Goal: Information Seeking & Learning: Learn about a topic

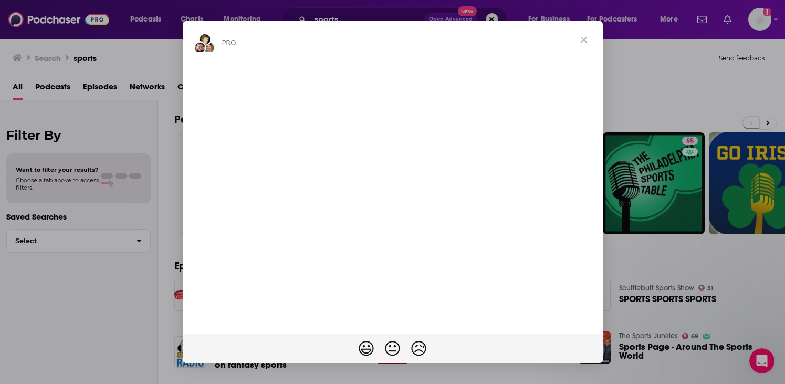
click at [168, 71] on div "Intercom messenger" at bounding box center [392, 192] width 785 height 384
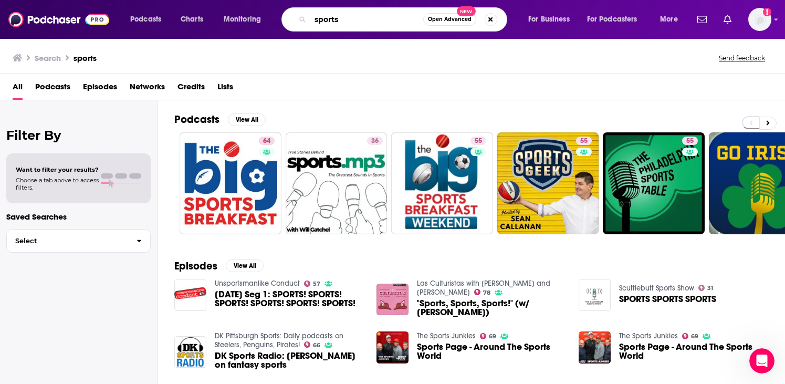
drag, startPoint x: 389, startPoint y: 22, endPoint x: 286, endPoint y: 21, distance: 102.4
click at [286, 22] on div "sports Open Advanced New" at bounding box center [395, 19] width 226 height 24
type input "the ringer"
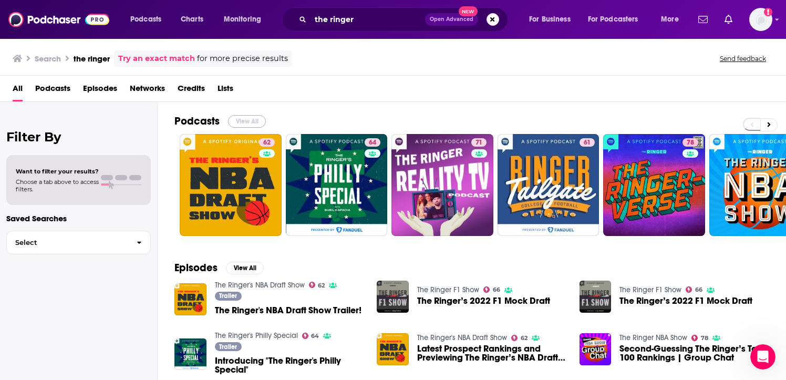
click at [242, 121] on button "View All" at bounding box center [247, 121] width 38 height 13
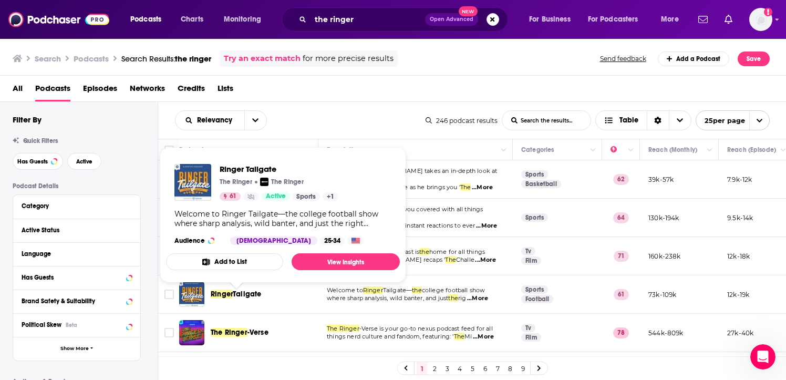
click at [235, 290] on span "Tailgate" at bounding box center [247, 293] width 28 height 9
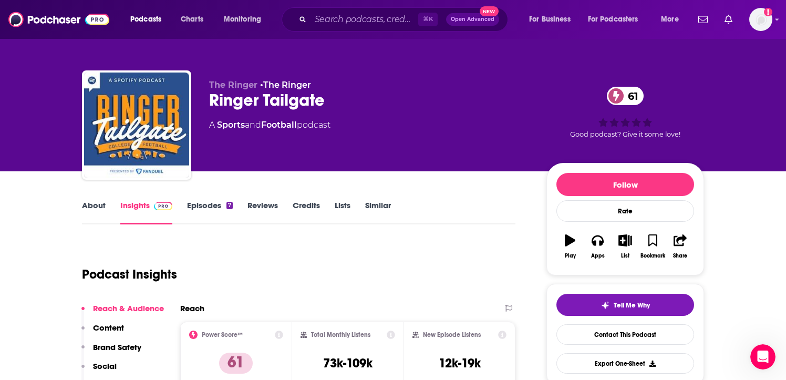
click at [105, 68] on div "The Ringer • The Ringer Ringer Tailgate 61 A Sports and Football podcast 61 Goo…" at bounding box center [393, 114] width 638 height 113
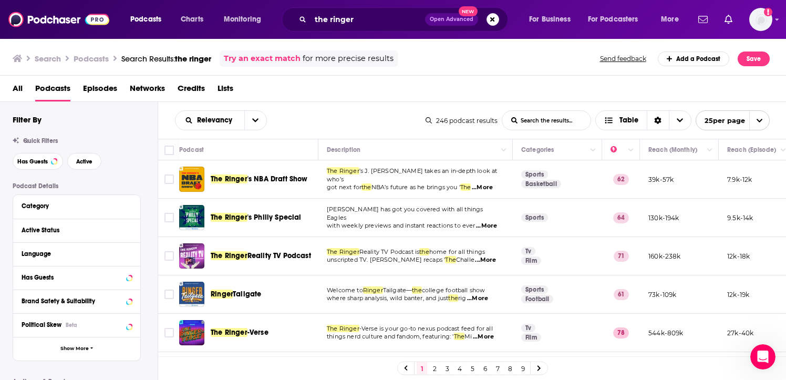
click at [435, 368] on link "2" at bounding box center [434, 368] width 11 height 13
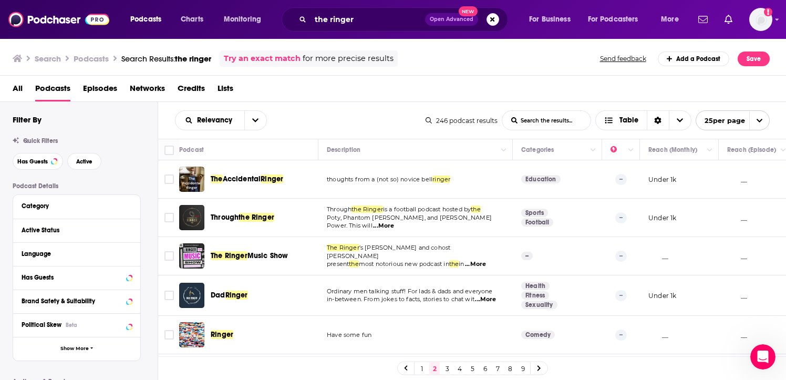
click at [445, 368] on link "3" at bounding box center [447, 368] width 11 height 13
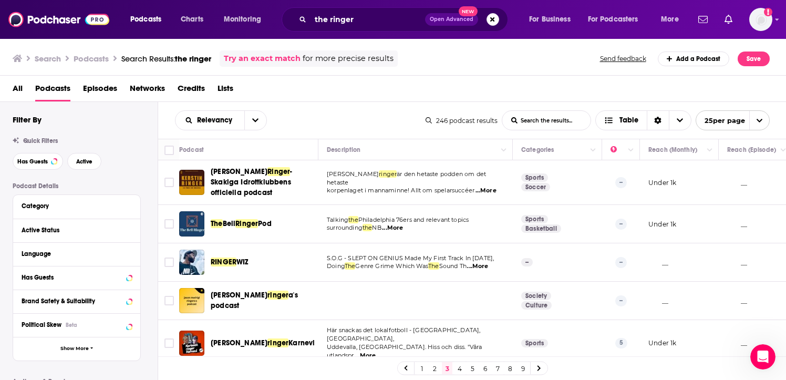
click at [433, 370] on link "2" at bounding box center [434, 368] width 11 height 13
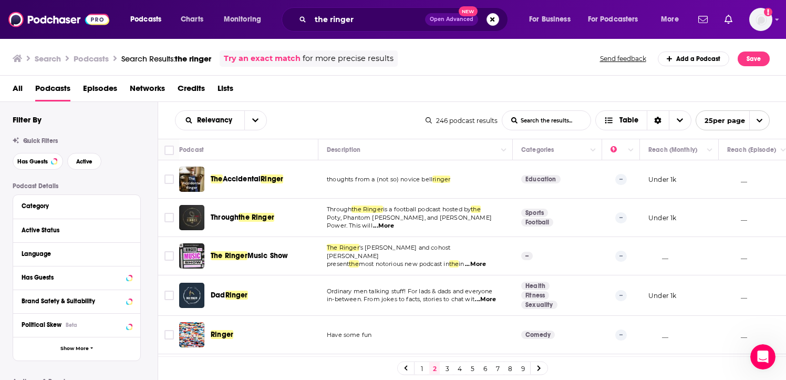
click at [419, 367] on link "1" at bounding box center [421, 368] width 11 height 13
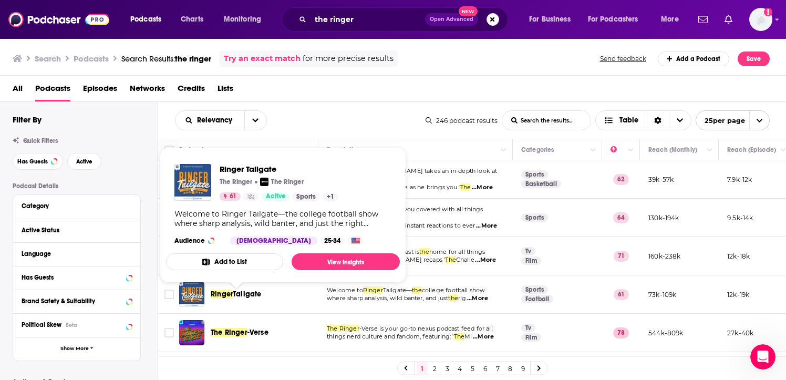
click at [245, 290] on span "Tailgate" at bounding box center [247, 293] width 28 height 9
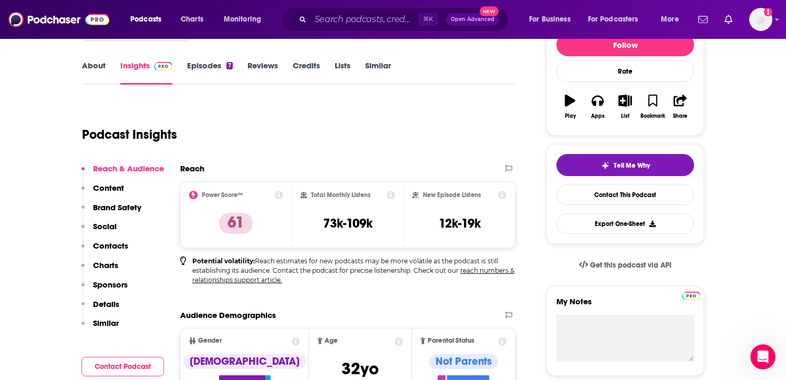
scroll to position [168, 0]
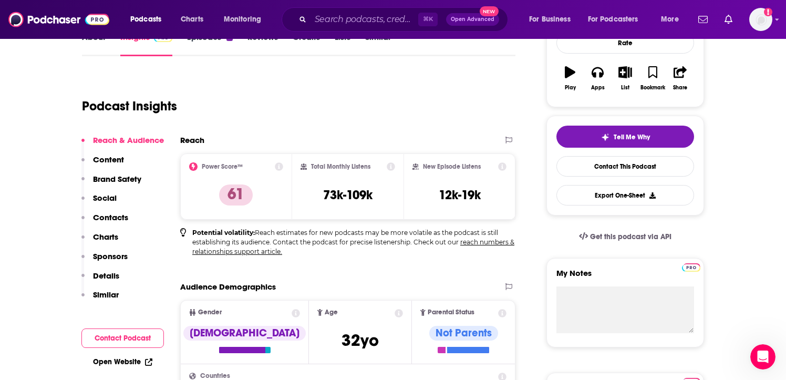
click at [123, 217] on p "Contacts" at bounding box center [110, 217] width 35 height 10
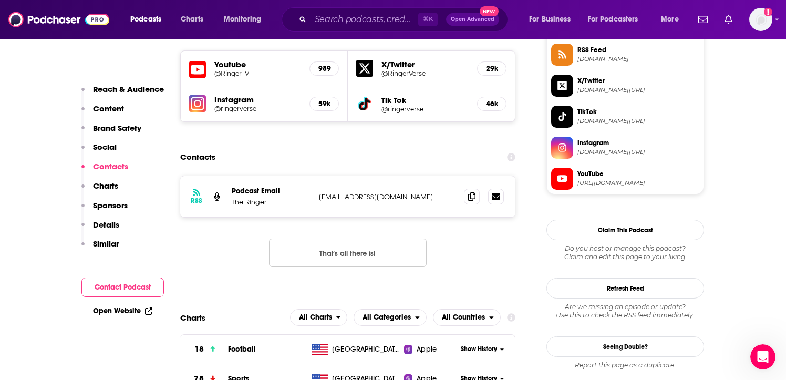
scroll to position [885, 0]
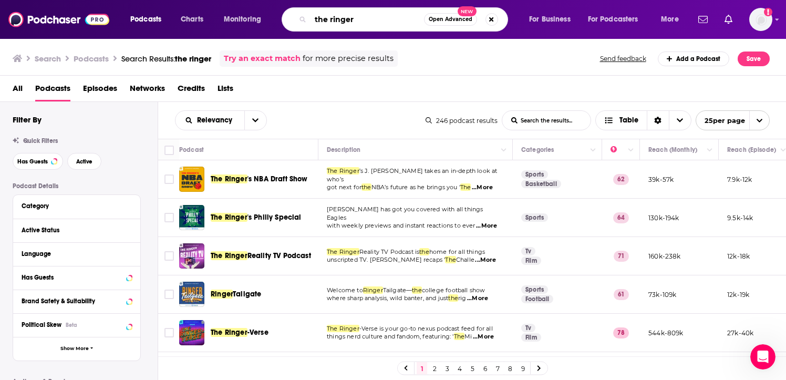
click at [379, 21] on input "the ringer" at bounding box center [366, 19] width 113 height 17
type input "the ringer football"
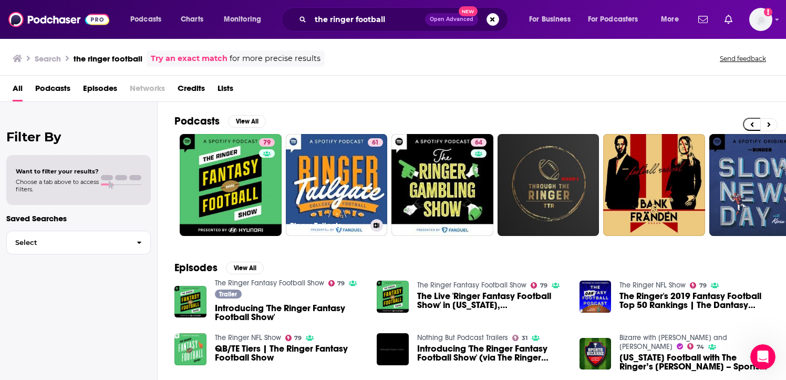
scroll to position [0, 8]
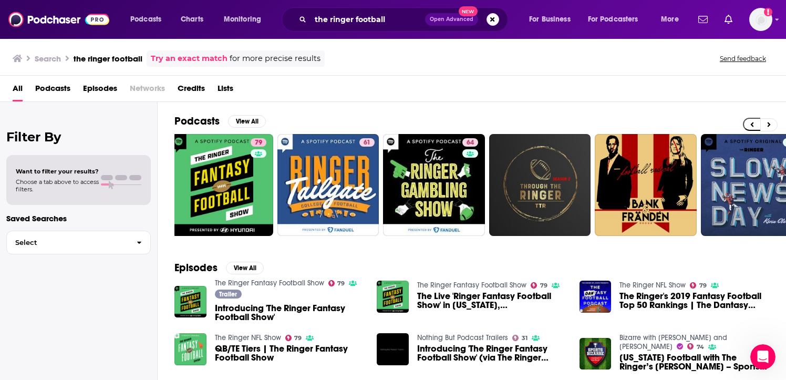
click at [46, 88] on span "Podcasts" at bounding box center [52, 91] width 35 height 22
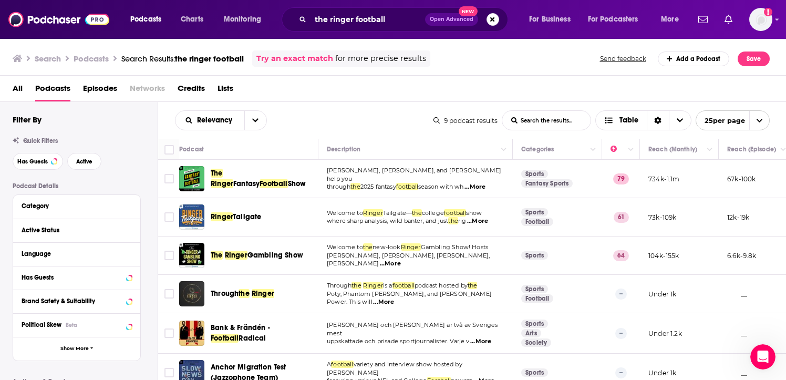
click at [15, 87] on span "All" at bounding box center [18, 91] width 10 height 22
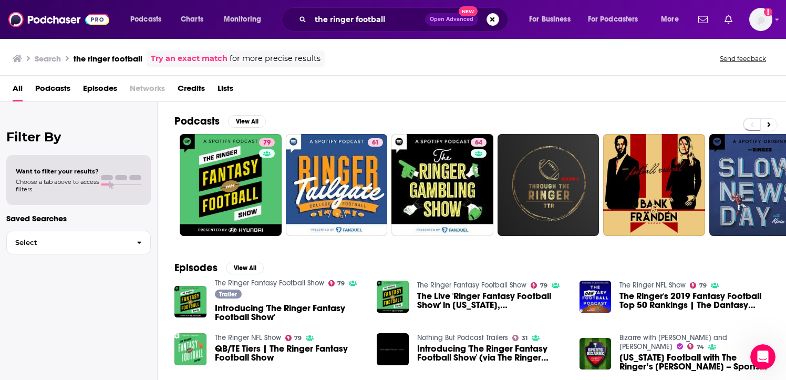
click at [49, 60] on h3 "Search" at bounding box center [48, 59] width 26 height 10
click at [137, 59] on h3 "the ringer football" at bounding box center [108, 59] width 69 height 10
click at [38, 247] on button "Select" at bounding box center [78, 243] width 144 height 24
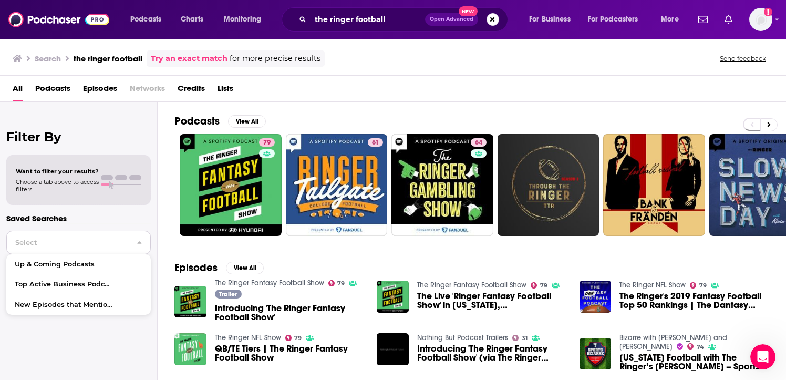
click at [34, 239] on span "Select" at bounding box center [67, 242] width 121 height 7
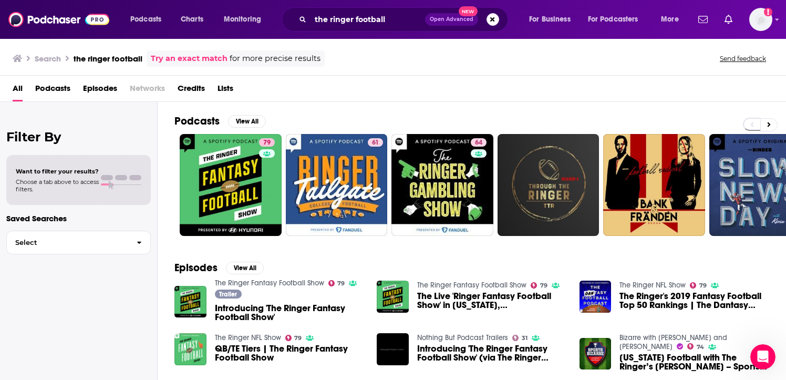
click at [71, 86] on div "All Podcasts Episodes Networks Credits Lists" at bounding box center [395, 91] width 765 height 22
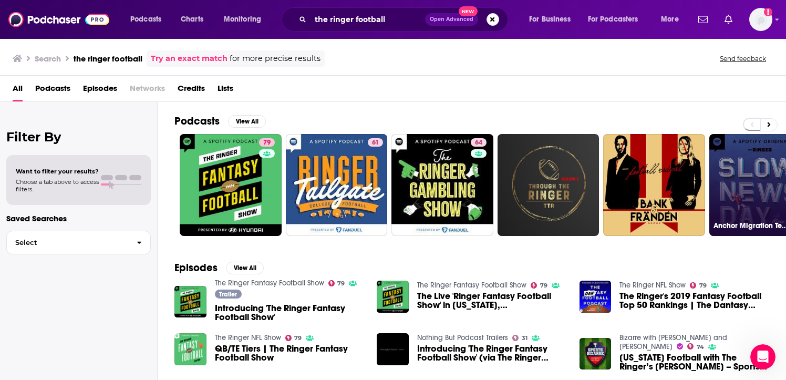
click at [745, 162] on link "Anchor Migration Test (Jazzophone Team)" at bounding box center [760, 185] width 102 height 102
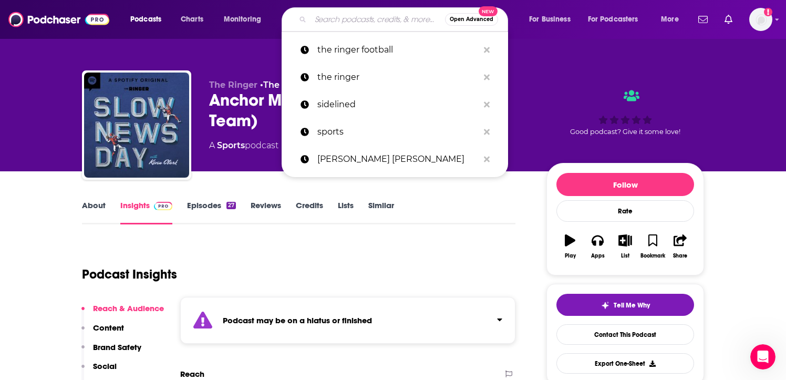
click at [389, 20] on input "Search podcasts, credits, & more..." at bounding box center [377, 19] width 134 height 17
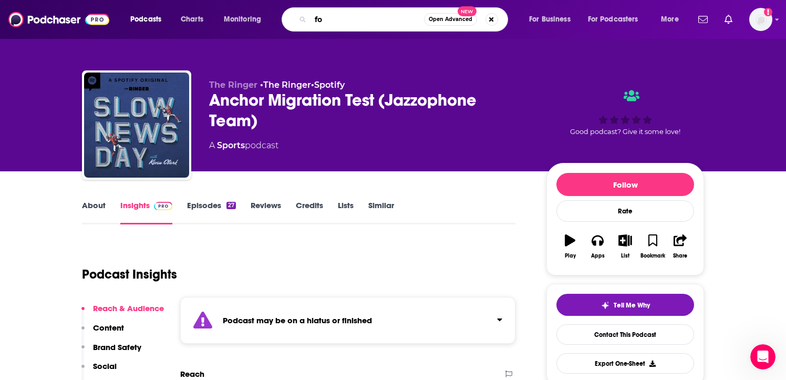
type input "f"
type input "t"
type input "sports podcasts"
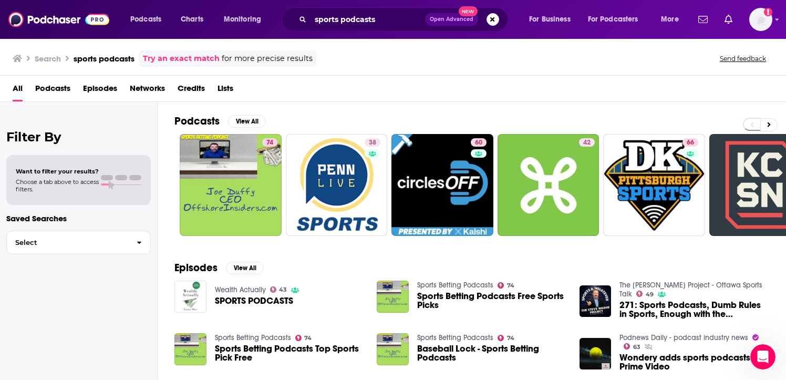
click at [57, 175] on div "Want to filter your results? Choose a tab above to access filters." at bounding box center [57, 180] width 83 height 25
drag, startPoint x: 40, startPoint y: 234, endPoint x: 56, endPoint y: 202, distance: 35.0
click at [56, 202] on div "Filter By Want to filter your results? Choose a tab above to access filters. Sa…" at bounding box center [79, 292] width 158 height 380
drag, startPoint x: 56, startPoint y: 193, endPoint x: 69, endPoint y: 175, distance: 22.1
click at [65, 180] on div "Want to filter your results? Choose a tab above to access filters." at bounding box center [78, 180] width 144 height 50
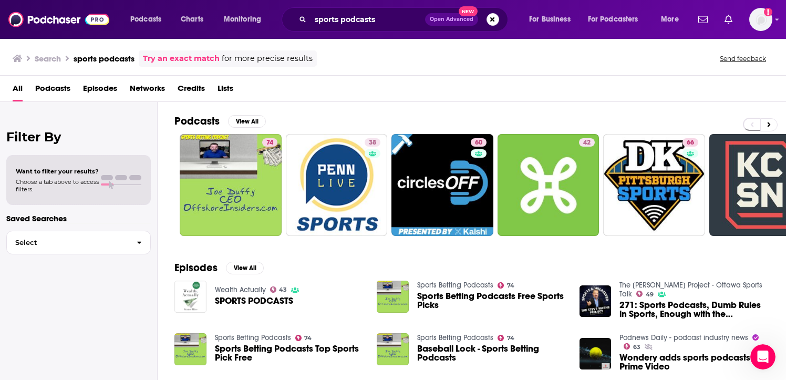
click at [69, 175] on div "Want to filter your results? Choose a tab above to access filters." at bounding box center [57, 180] width 83 height 25
click at [111, 177] on span at bounding box center [107, 177] width 12 height 5
click at [62, 85] on span "Podcasts" at bounding box center [52, 91] width 35 height 22
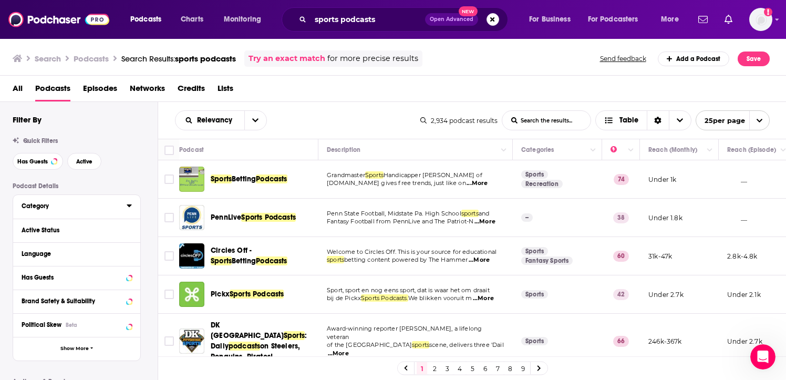
click at [58, 207] on div "Category" at bounding box center [71, 205] width 98 height 7
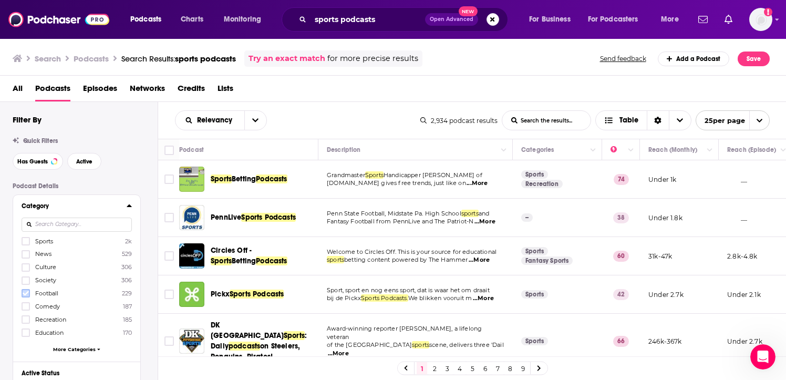
click at [26, 291] on icon at bounding box center [26, 293] width 6 height 6
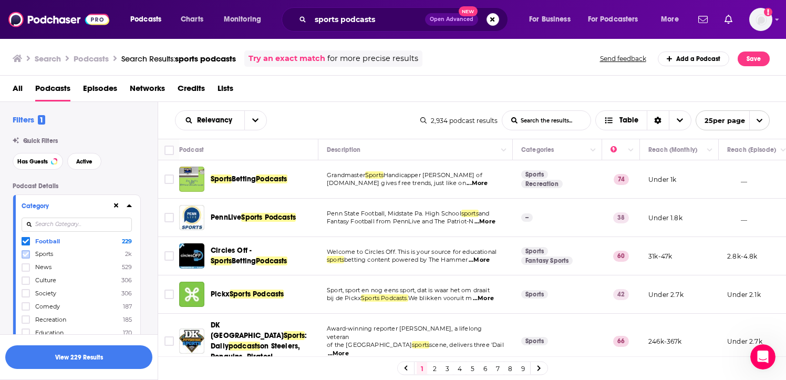
click at [28, 255] on icon at bounding box center [26, 254] width 6 height 6
click at [28, 267] on icon at bounding box center [26, 267] width 6 height 6
click at [27, 278] on icon at bounding box center [26, 280] width 6 height 6
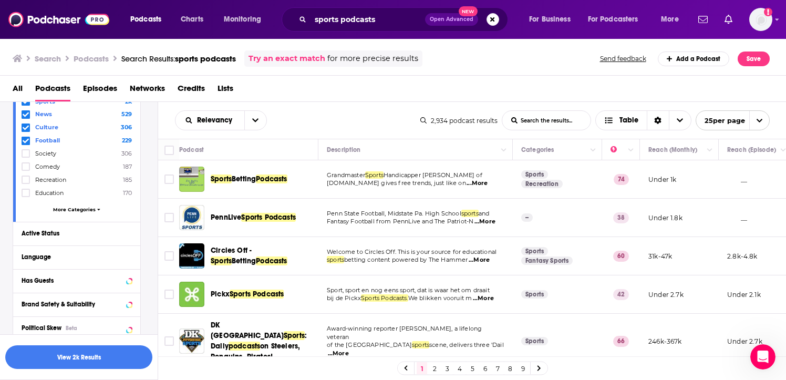
scroll to position [147, 0]
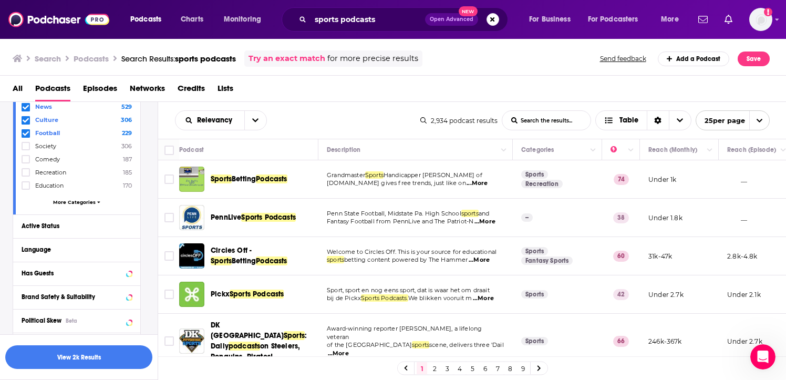
click at [84, 201] on span "More Categories" at bounding box center [74, 202] width 43 height 6
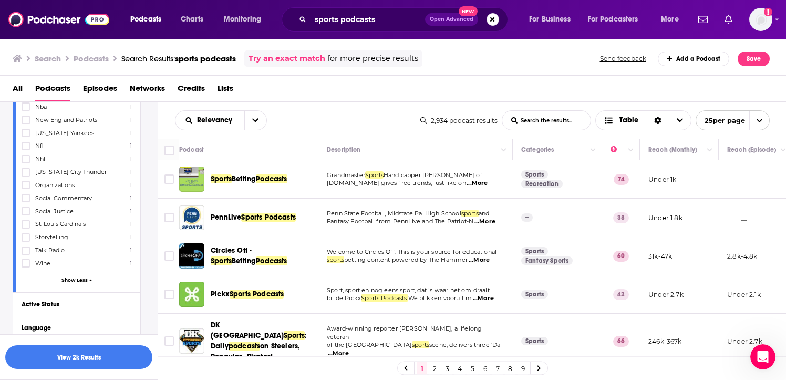
scroll to position [1849, 0]
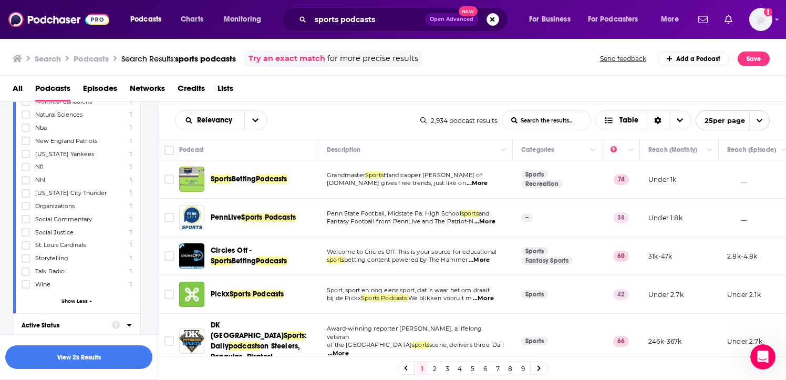
click at [39, 321] on div "Active Status" at bounding box center [64, 324] width 84 height 7
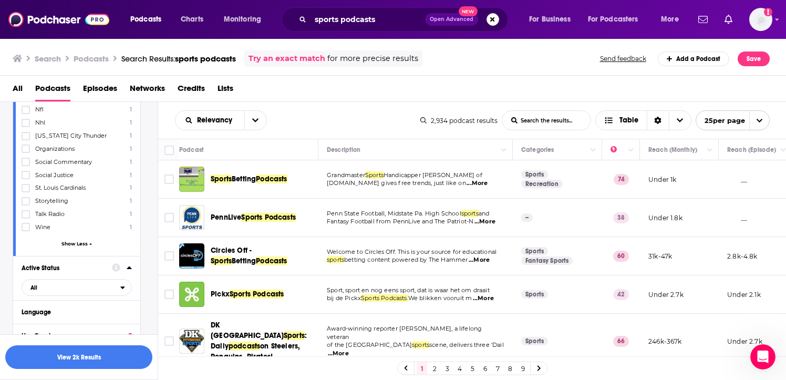
scroll to position [1933, 0]
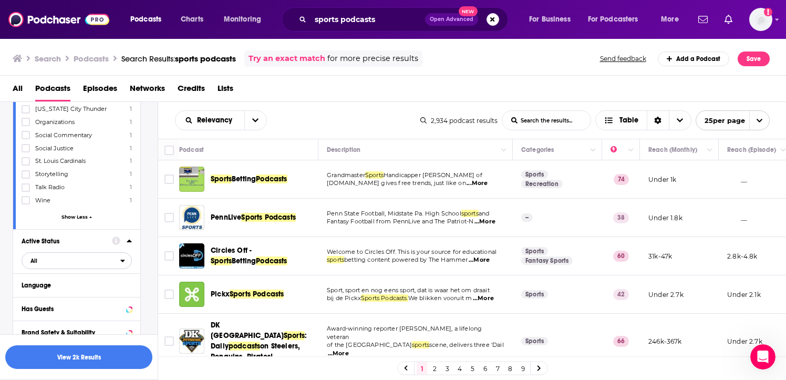
click at [124, 257] on icon "open menu" at bounding box center [122, 260] width 5 height 7
click at [97, 292] on span "491" at bounding box center [106, 295] width 49 height 6
click at [97, 282] on div "Language" at bounding box center [71, 285] width 98 height 7
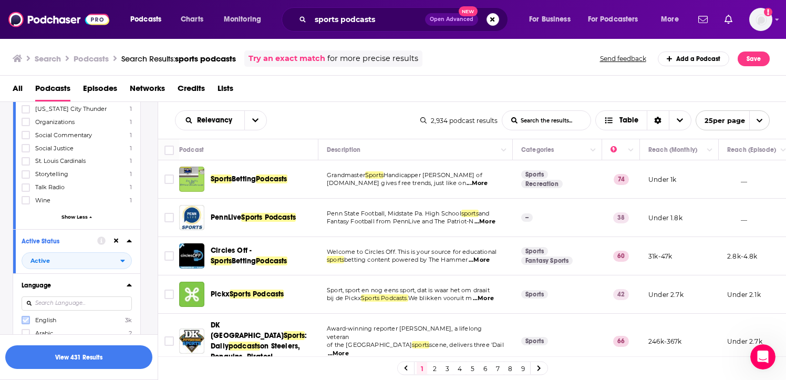
click at [27, 317] on icon at bounding box center [26, 320] width 6 height 6
drag, startPoint x: 150, startPoint y: 313, endPoint x: 143, endPoint y: 309, distance: 8.2
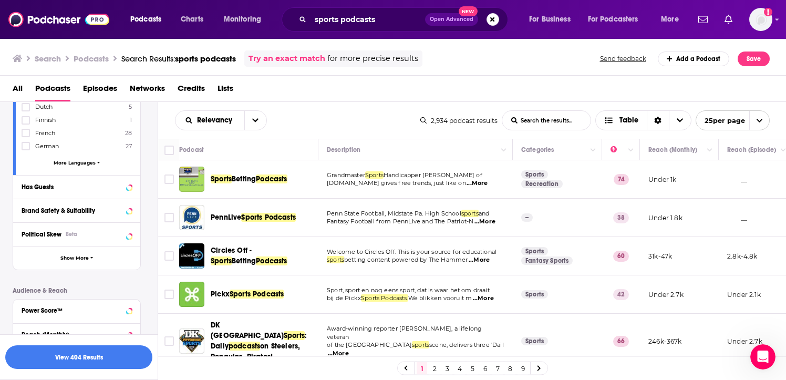
scroll to position [2206, 0]
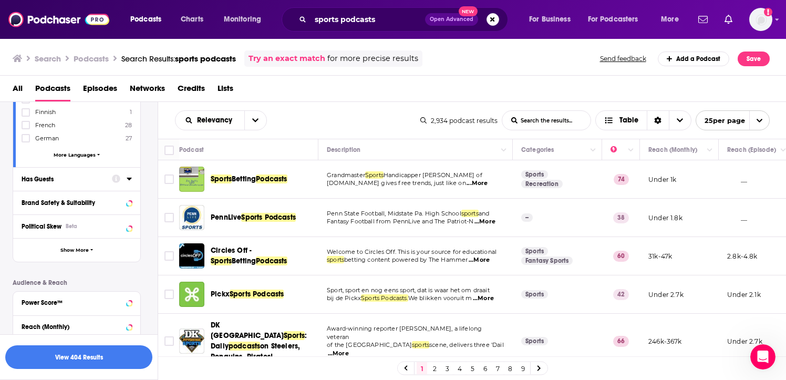
click at [125, 172] on div at bounding box center [122, 178] width 20 height 13
click at [128, 174] on icon at bounding box center [129, 178] width 5 height 8
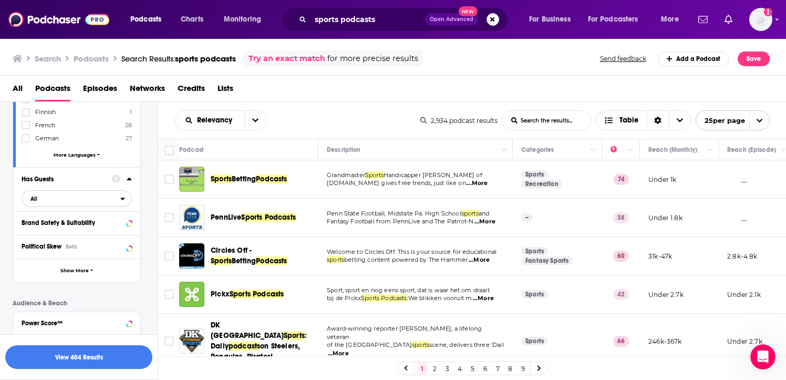
click at [123, 195] on icon "open menu" at bounding box center [122, 198] width 5 height 7
click at [89, 224] on div "Has guests 919" at bounding box center [81, 232] width 118 height 17
click at [130, 242] on icon at bounding box center [129, 246] width 5 height 8
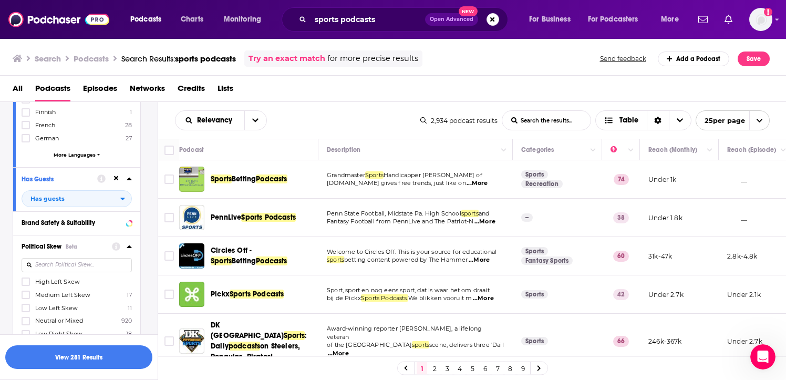
click at [19, 241] on div "Political Skew Beta High Left Skew Medium Left Skew 17 Low Left Skew 11 Neutral…" at bounding box center [76, 304] width 127 height 138
click at [22, 277] on label at bounding box center [26, 281] width 8 height 8
click at [23, 291] on icon at bounding box center [26, 294] width 6 height 6
click at [24, 305] on icon at bounding box center [26, 308] width 6 height 6
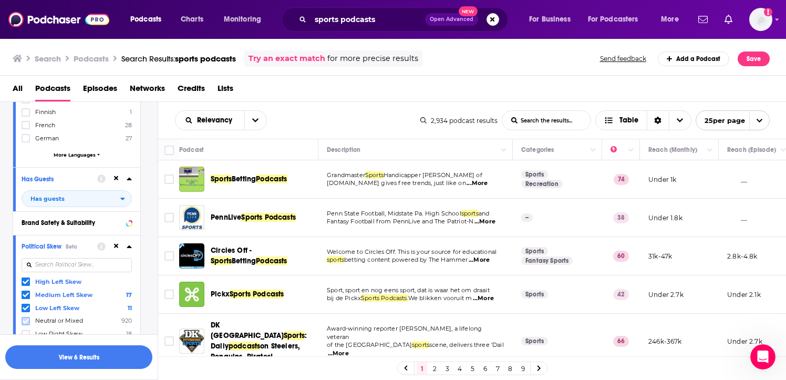
click at [25, 318] on icon at bounding box center [26, 321] width 6 height 6
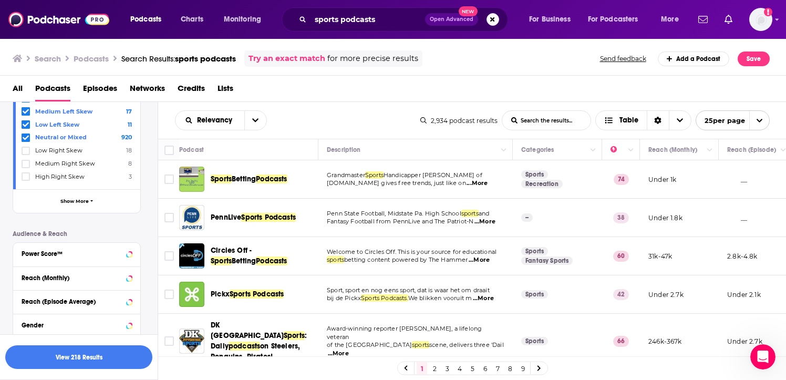
scroll to position [2395, 0]
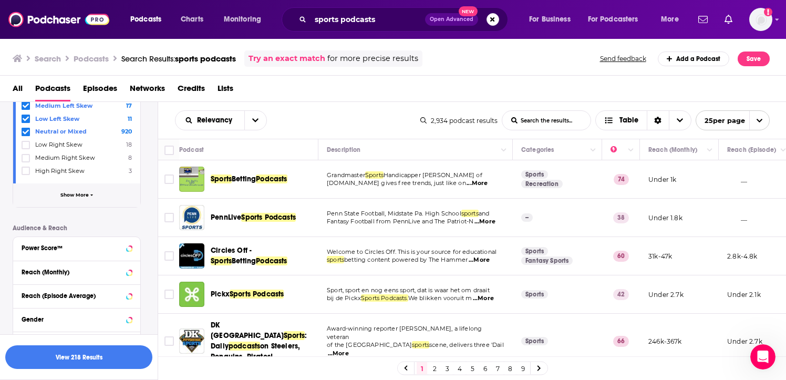
click at [93, 183] on button "Show More" at bounding box center [76, 195] width 127 height 24
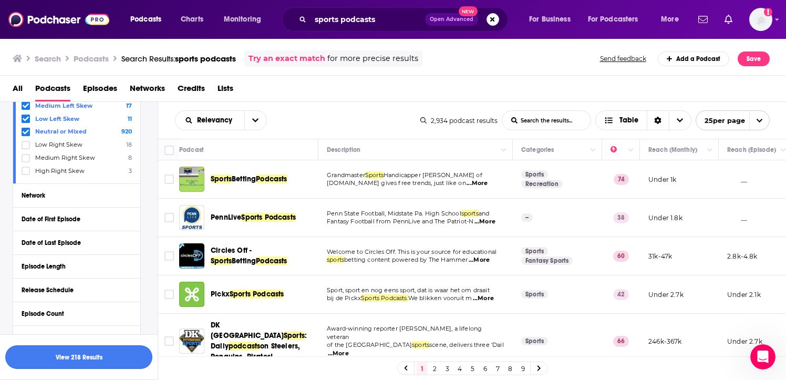
click at [84, 355] on button "View 218 Results" at bounding box center [78, 357] width 147 height 24
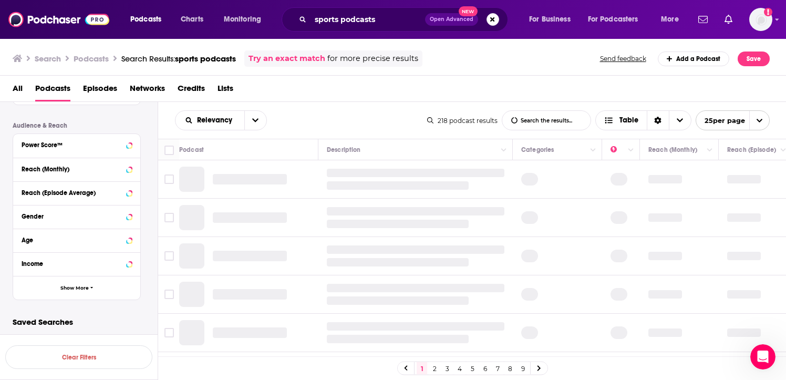
scroll to position [1126, 0]
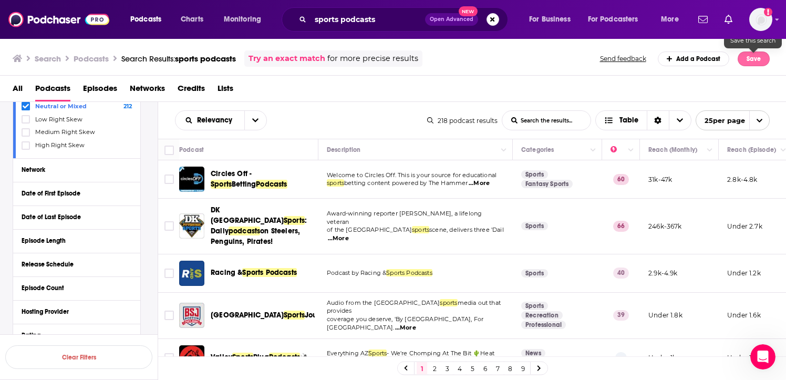
click at [751, 59] on button "Save" at bounding box center [753, 58] width 32 height 15
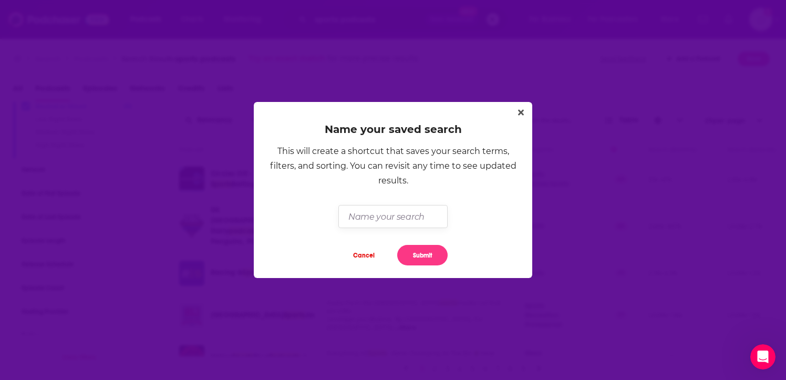
click at [409, 216] on input "Dialog" at bounding box center [392, 216] width 109 height 23
type input "sports"
click at [419, 257] on button "Submit" at bounding box center [422, 255] width 50 height 20
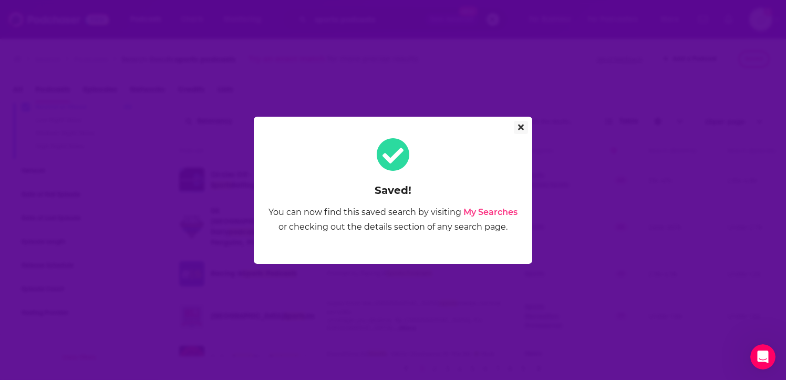
click at [520, 130] on icon "Close" at bounding box center [521, 127] width 6 height 8
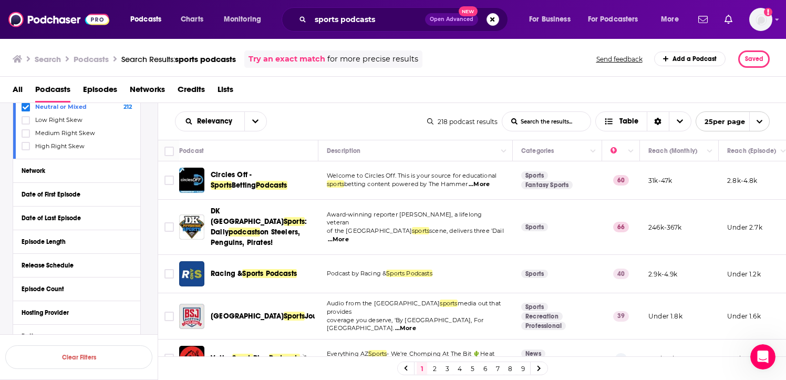
scroll to position [1, 0]
click at [756, 121] on icon "open menu" at bounding box center [759, 121] width 7 height 7
click at [732, 168] on button "100 per page" at bounding box center [732, 174] width 73 height 16
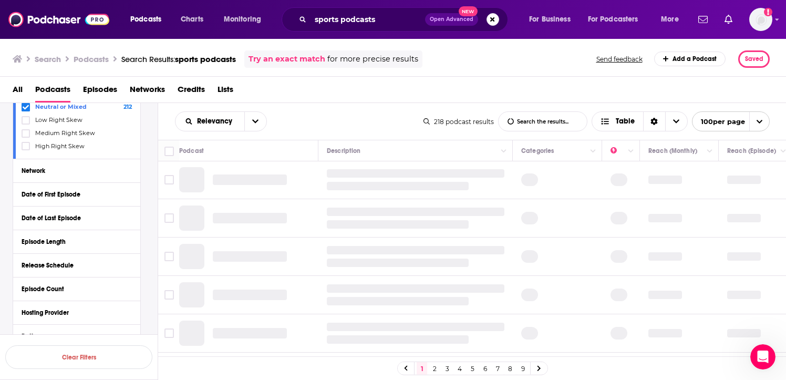
scroll to position [0, 0]
click at [716, 162] on button "50 per page" at bounding box center [730, 158] width 77 height 16
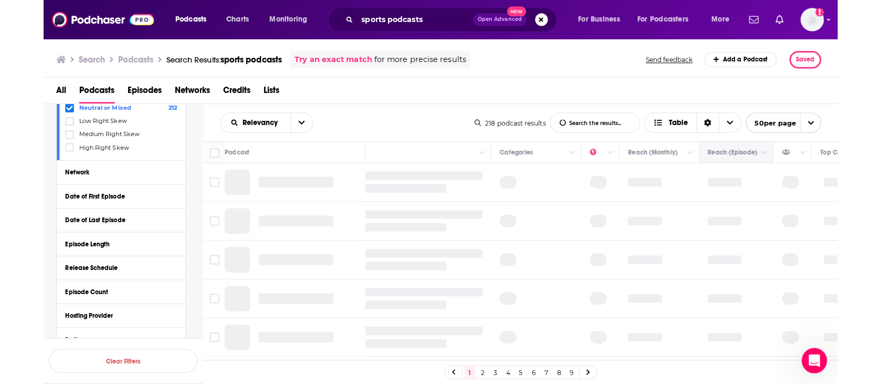
scroll to position [0, 71]
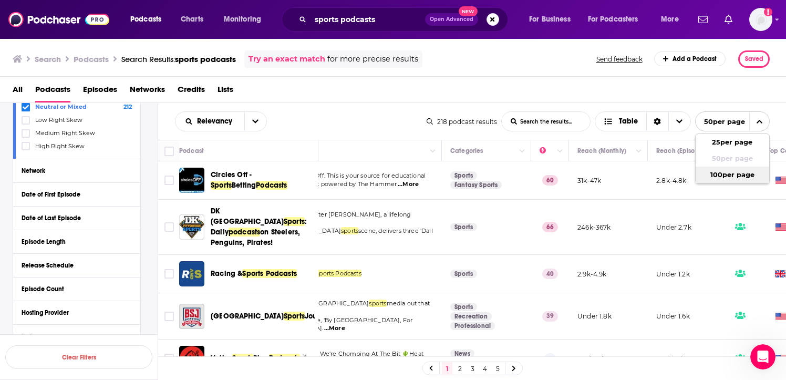
click at [716, 172] on button "100 per page" at bounding box center [732, 174] width 74 height 16
click at [294, 128] on div "Relevancy List Search Input Search the results... Table" at bounding box center [299, 121] width 248 height 20
click at [678, 121] on icon "Choose View" at bounding box center [676, 121] width 6 height 7
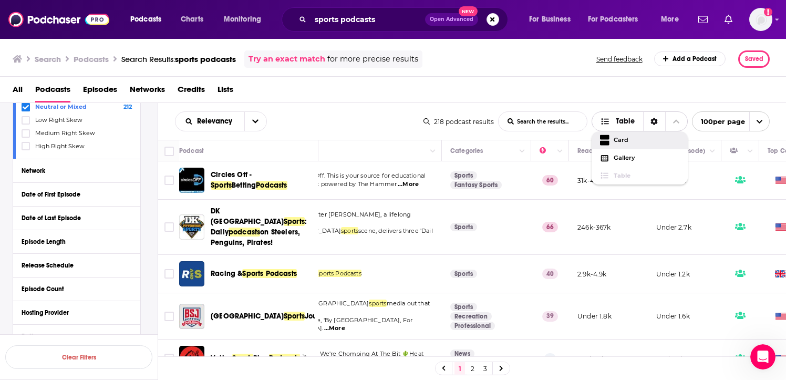
drag, startPoint x: 631, startPoint y: 152, endPoint x: 599, endPoint y: 90, distance: 69.5
click at [599, 90] on div "Search Podcasts Search Results: sports podcasts Try an exact match for more pre…" at bounding box center [393, 209] width 786 height 342
click at [599, 90] on div "All Podcasts Episodes Networks Credits Lists" at bounding box center [395, 92] width 765 height 22
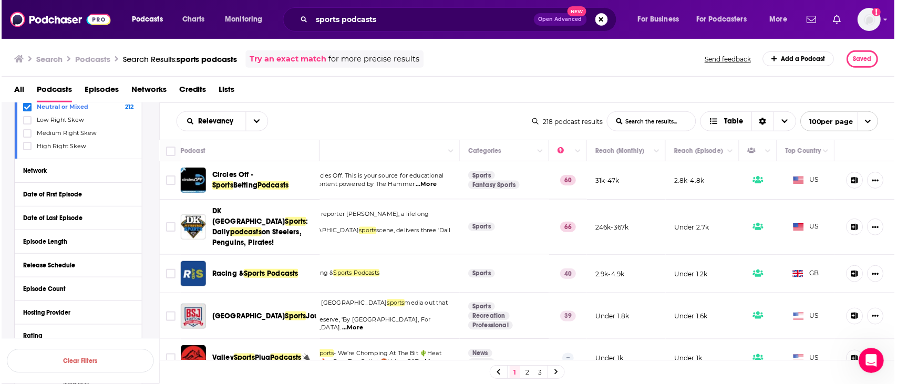
scroll to position [0, 51]
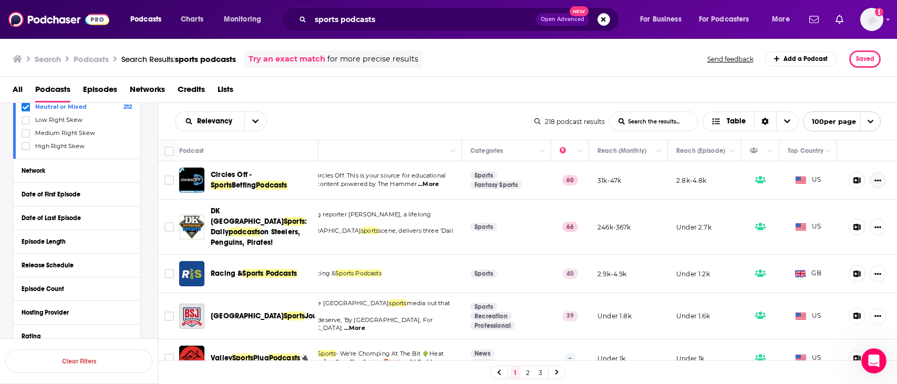
click at [785, 181] on icon "Show More Button" at bounding box center [877, 180] width 7 height 7
click at [785, 142] on th at bounding box center [867, 150] width 60 height 21
click at [785, 145] on th at bounding box center [867, 150] width 60 height 21
click at [451, 117] on div "Relevancy List Search Input Search the results... Table" at bounding box center [354, 121] width 359 height 20
click at [767, 119] on icon "Sort Direction" at bounding box center [764, 121] width 7 height 7
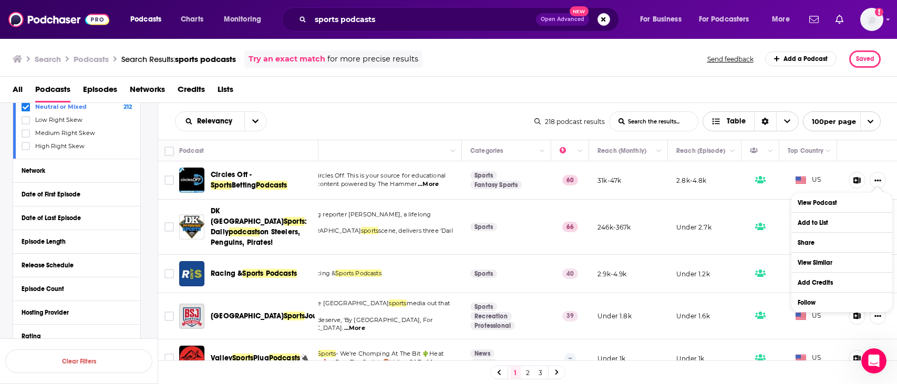
click at [785, 124] on span "Choose View" at bounding box center [787, 121] width 22 height 19
click at [785, 91] on div "All Podcasts Episodes Networks Credits Lists" at bounding box center [451, 92] width 876 height 22
click at [374, 113] on div "Relevancy List Search Input Search the results... Table" at bounding box center [354, 121] width 359 height 20
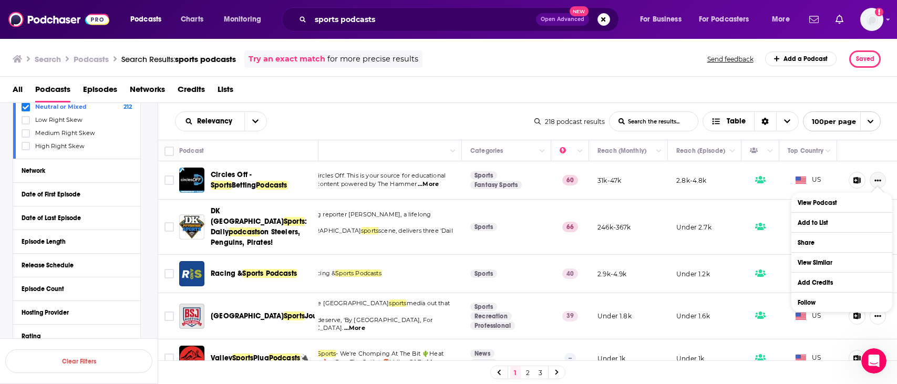
click at [785, 178] on button "Show More Button" at bounding box center [877, 180] width 16 height 17
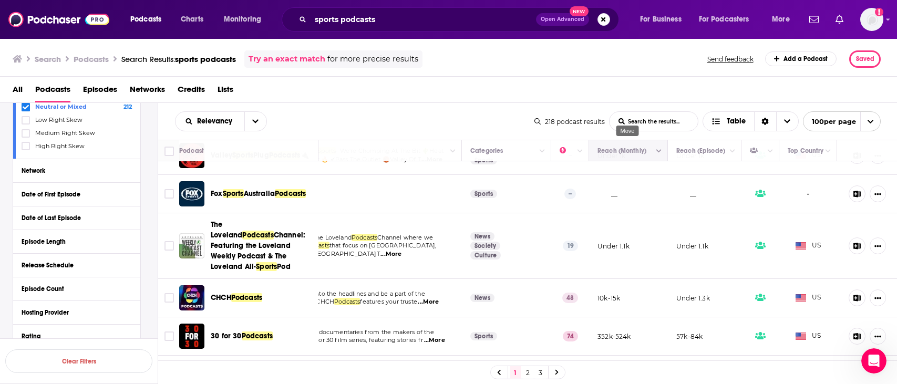
scroll to position [210, 51]
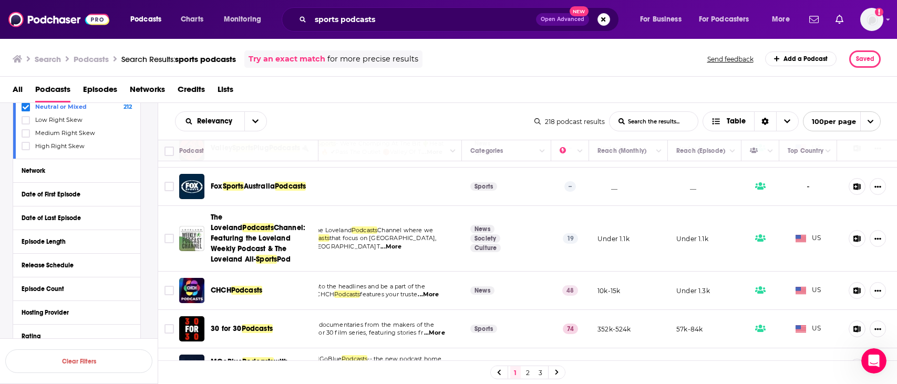
click at [435, 329] on span "...More" at bounding box center [434, 333] width 21 height 8
click at [410, 313] on td "Original audio documentaries from the makers of the acclaimed 30 for 30 film se…" at bounding box center [364, 329] width 194 height 38
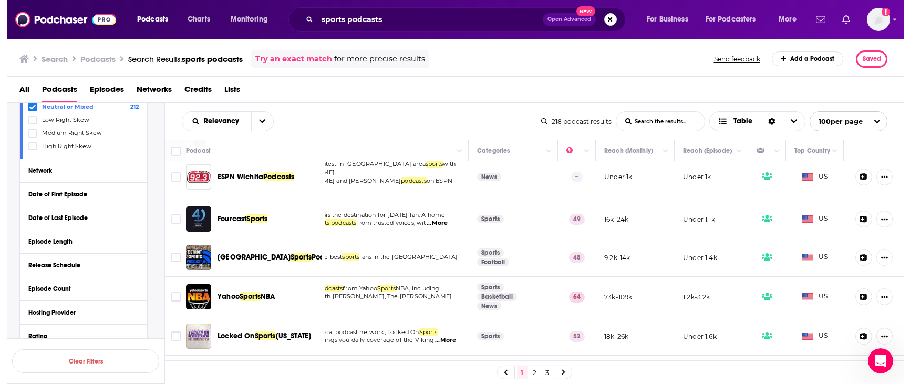
scroll to position [1134, 51]
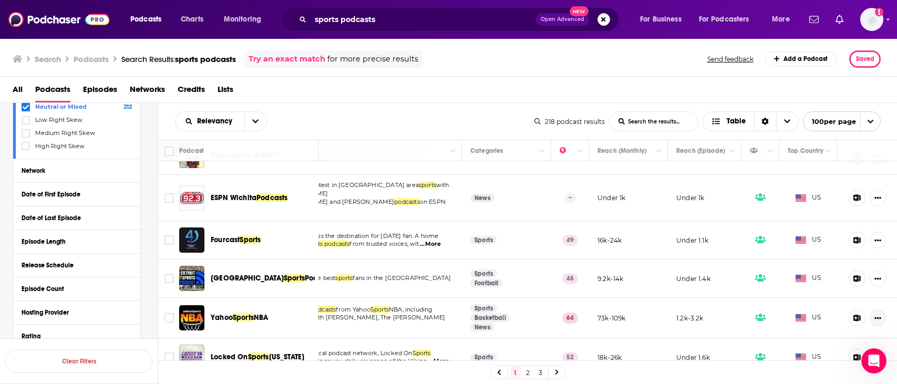
click at [785, 309] on button "Show More Button" at bounding box center [877, 317] width 16 height 17
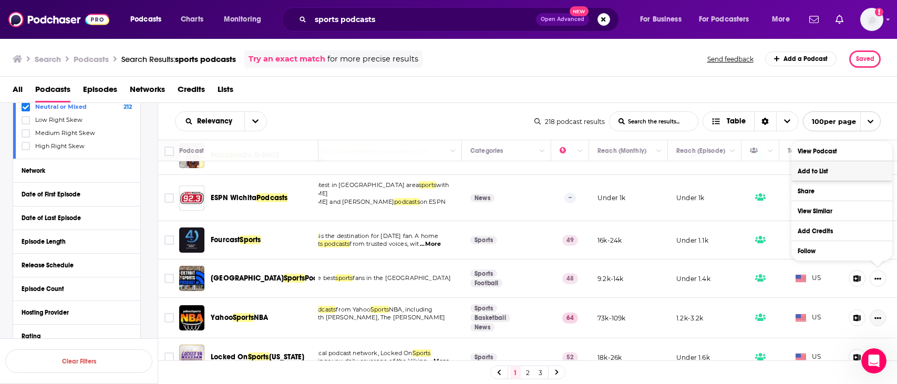
click at [785, 165] on button "Add to List" at bounding box center [841, 170] width 101 height 19
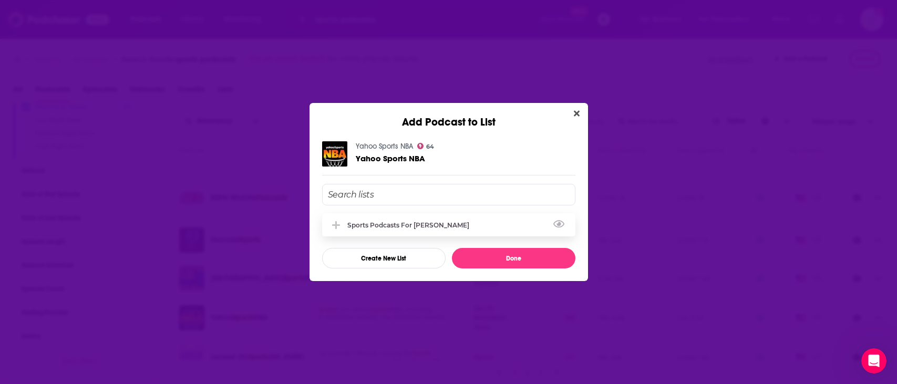
click at [432, 222] on div "Sports podcasts for [PERSON_NAME]" at bounding box center [411, 225] width 128 height 8
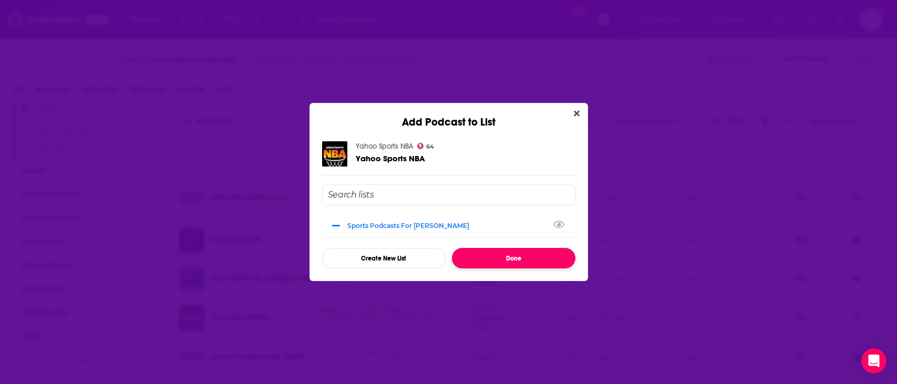
click at [493, 259] on button "Done" at bounding box center [513, 258] width 123 height 20
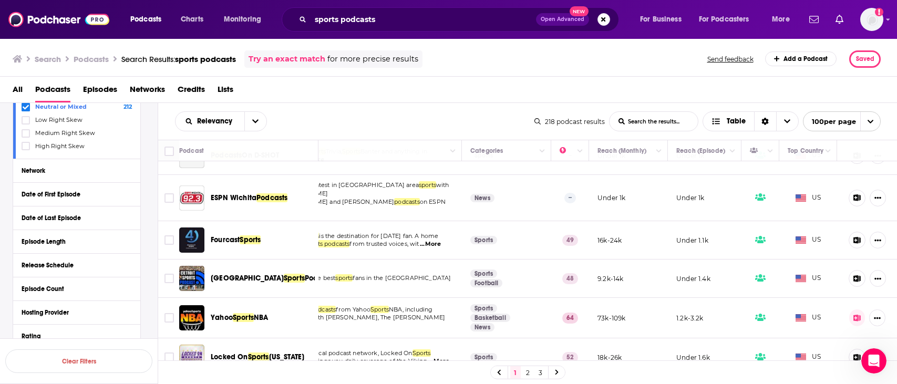
click at [447, 121] on div "Relevancy List Search Input Search the results... Table" at bounding box center [354, 121] width 359 height 20
click at [670, 88] on div "All Podcasts Episodes Networks Credits Lists" at bounding box center [451, 92] width 876 height 22
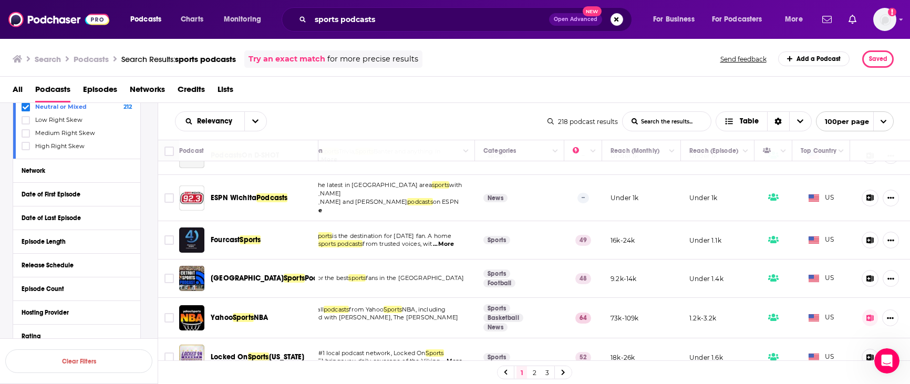
scroll to position [1134, 38]
click at [616, 78] on div "All Podcasts Episodes Networks Credits Lists" at bounding box center [455, 90] width 910 height 26
click at [200, 338] on td "Locked On Sports Minnesota" at bounding box center [248, 357] width 139 height 38
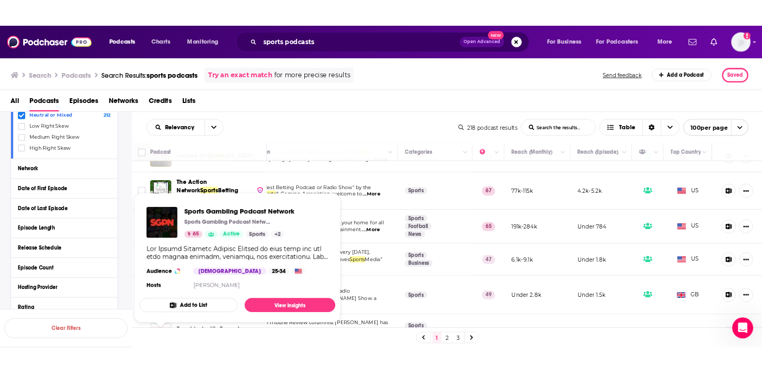
scroll to position [1345, 38]
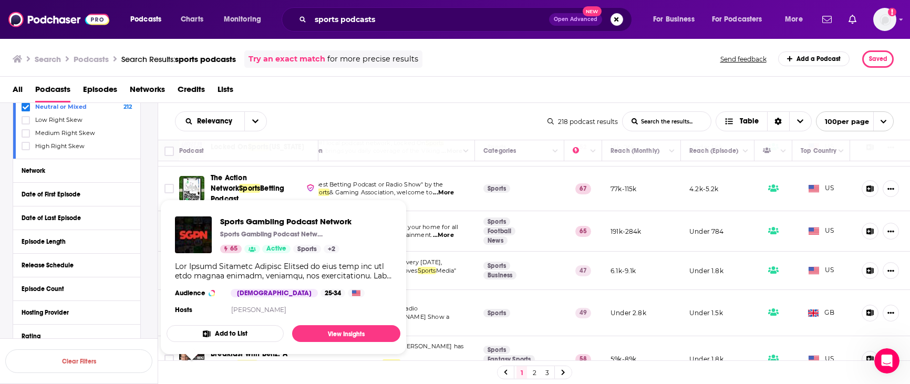
click at [273, 221] on span "Sports Gambling Podcast Network" at bounding box center [263, 231] width 104 height 21
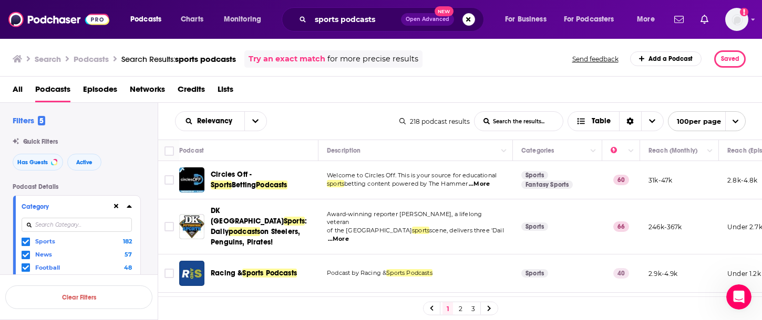
click at [316, 116] on div "Relevancy List Search Input Search the results... Table" at bounding box center [287, 121] width 224 height 20
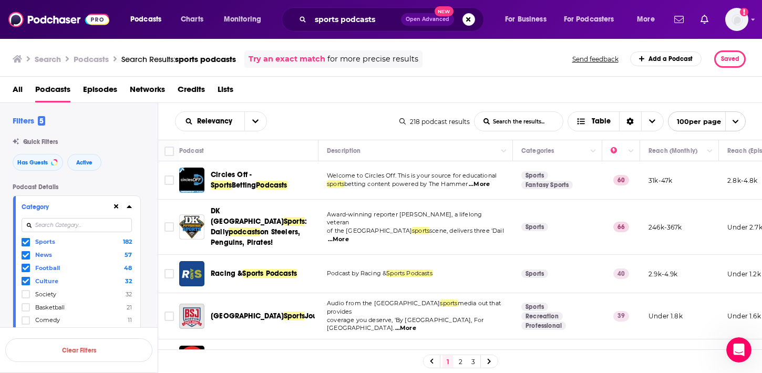
click at [377, 339] on td "Everything AZ Sports - We're Chomping At The Bit 🌵Heat Check Podcast 🔥 ✔Pass Th…" at bounding box center [415, 358] width 194 height 38
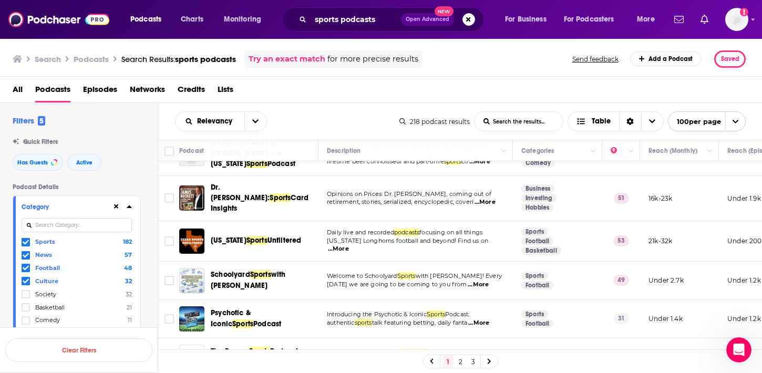
scroll to position [1618, 0]
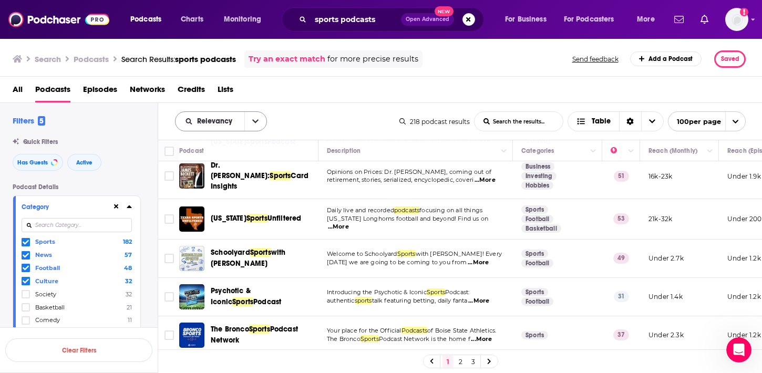
click at [254, 122] on icon "open menu" at bounding box center [255, 121] width 6 height 7
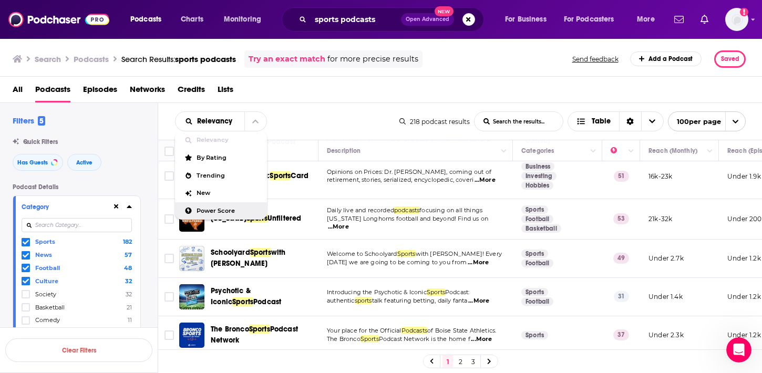
click at [214, 205] on div "Power Score" at bounding box center [221, 211] width 92 height 18
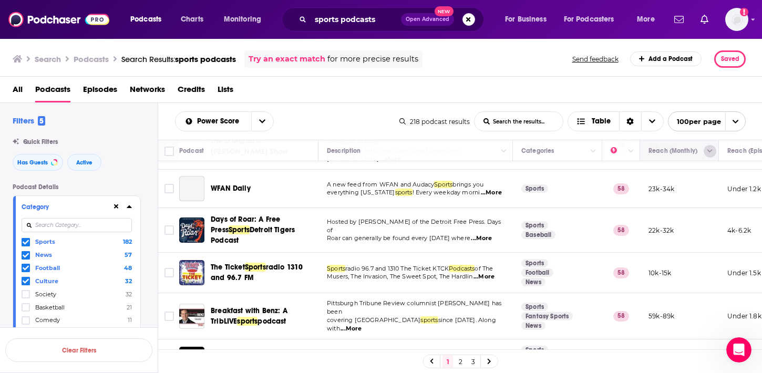
click at [708, 150] on icon "Column Actions" at bounding box center [709, 151] width 5 height 3
click at [496, 140] on div at bounding box center [381, 186] width 762 height 373
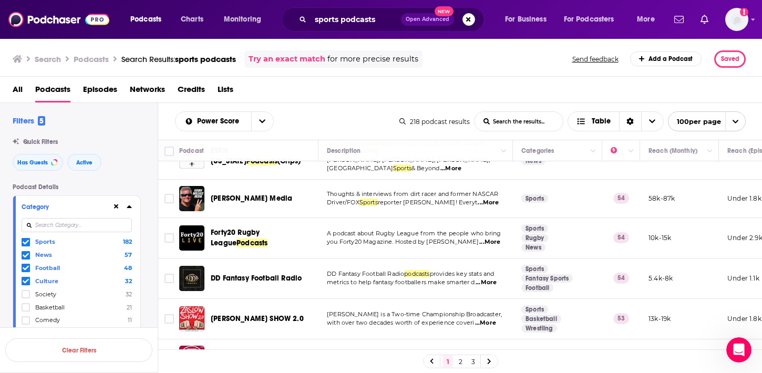
scroll to position [2038, 0]
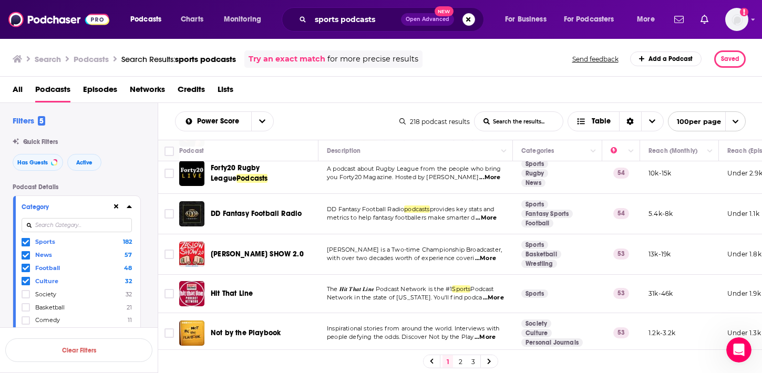
scroll to position [2122, 0]
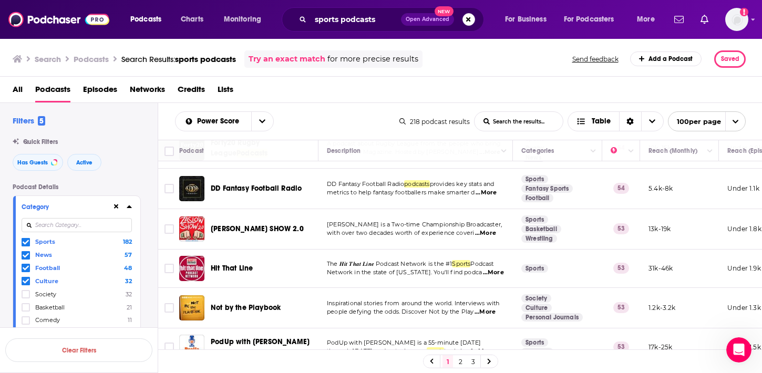
click at [371, 347] on span "through Friday podcast where no" at bounding box center [377, 350] width 100 height 7
click at [488, 347] on span "...More" at bounding box center [483, 351] width 21 height 8
click at [397, 374] on span "podcasts" at bounding box center [406, 377] width 25 height 7
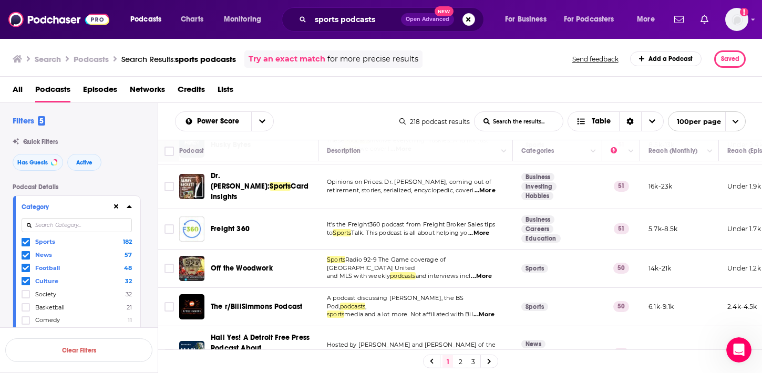
scroll to position [2563, 0]
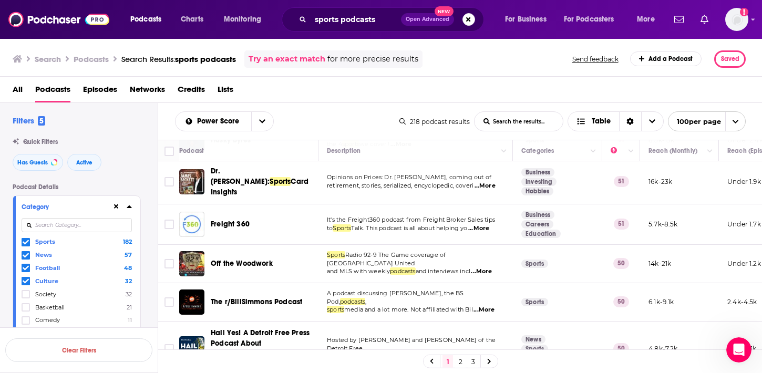
click at [491, 306] on span "...More" at bounding box center [483, 310] width 21 height 8
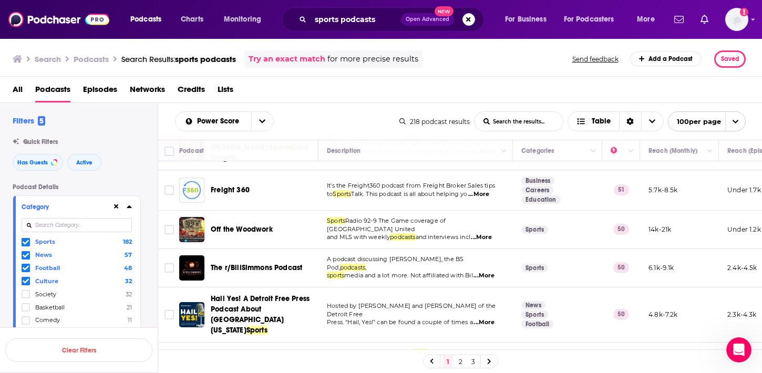
scroll to position [2605, 0]
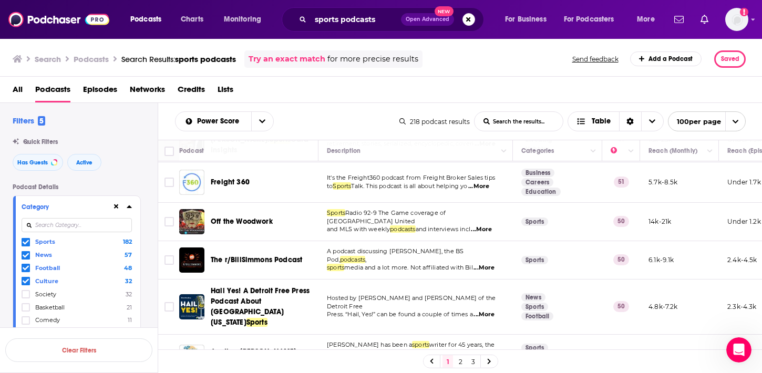
click at [430, 366] on span "...More" at bounding box center [419, 370] width 21 height 8
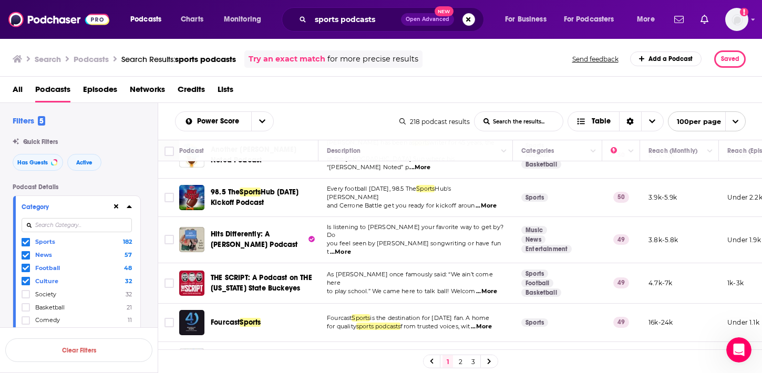
scroll to position [2815, 0]
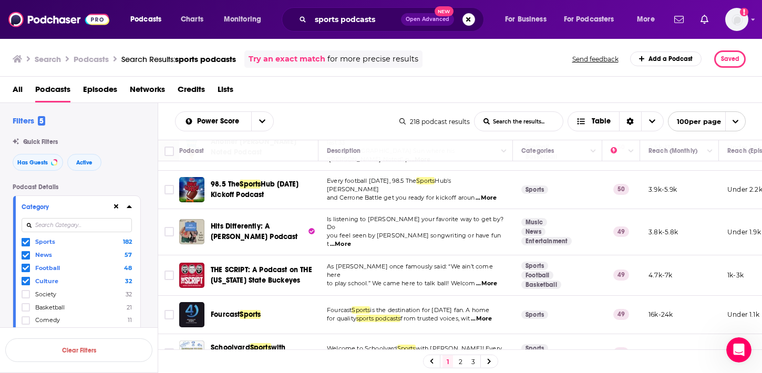
click at [456, 360] on link "2" at bounding box center [460, 361] width 11 height 13
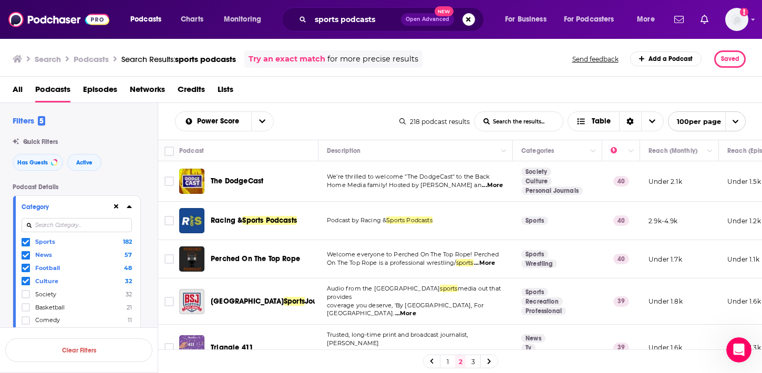
click at [483, 183] on span "...More" at bounding box center [492, 185] width 21 height 8
click at [435, 183] on span "Home Media family! Hosted by [PERSON_NAME] an" at bounding box center [404, 184] width 154 height 7
click at [473, 359] on link "3" at bounding box center [472, 361] width 11 height 13
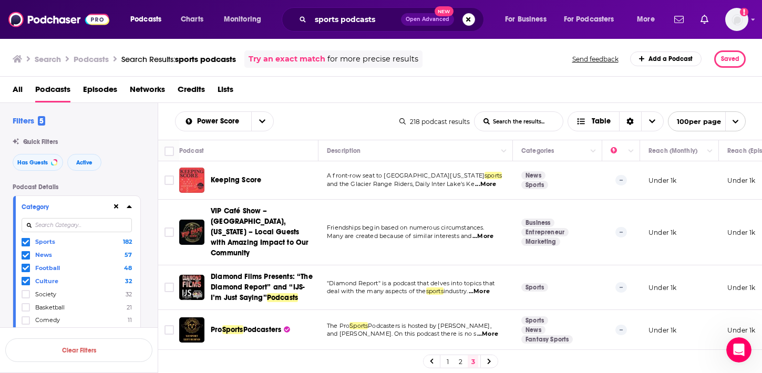
click at [473, 359] on link "3" at bounding box center [472, 361] width 11 height 13
click at [492, 360] on div at bounding box center [489, 361] width 17 height 12
click at [488, 361] on icon at bounding box center [489, 361] width 4 height 6
click at [26, 258] on span at bounding box center [26, 255] width 8 height 8
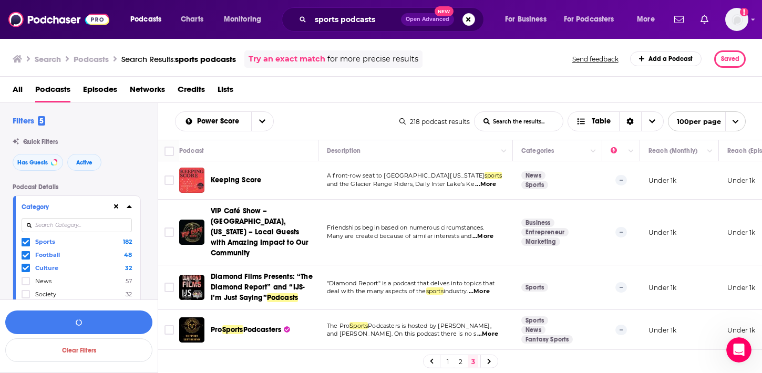
click at [26, 266] on icon at bounding box center [26, 268] width 6 height 6
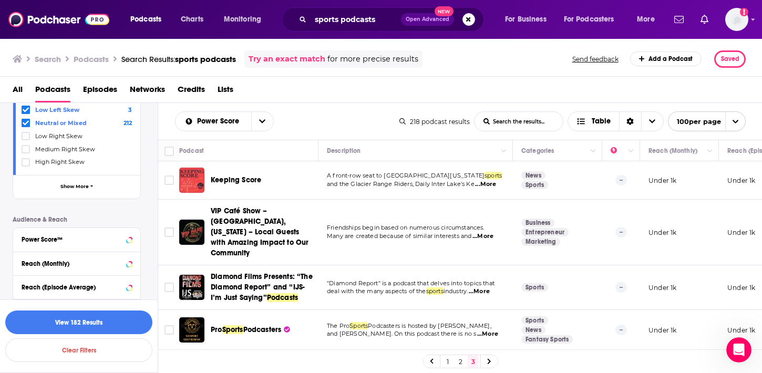
scroll to position [491, 0]
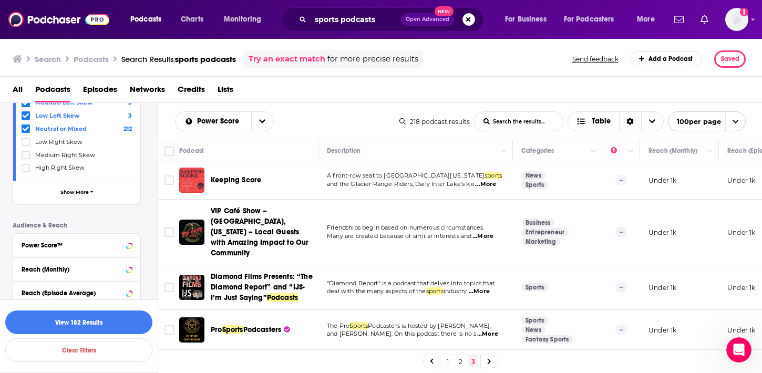
click at [462, 363] on link "2" at bounding box center [460, 361] width 11 height 13
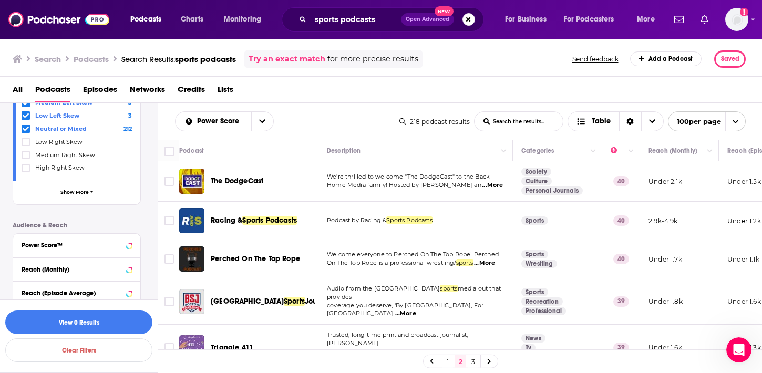
click at [461, 363] on link "2" at bounding box center [460, 361] width 11 height 13
click at [27, 129] on icon at bounding box center [26, 129] width 6 height 6
click at [26, 119] on span at bounding box center [26, 115] width 8 height 8
click at [26, 101] on div "All Podcasts Episodes Networks Credits Lists" at bounding box center [383, 92] width 741 height 22
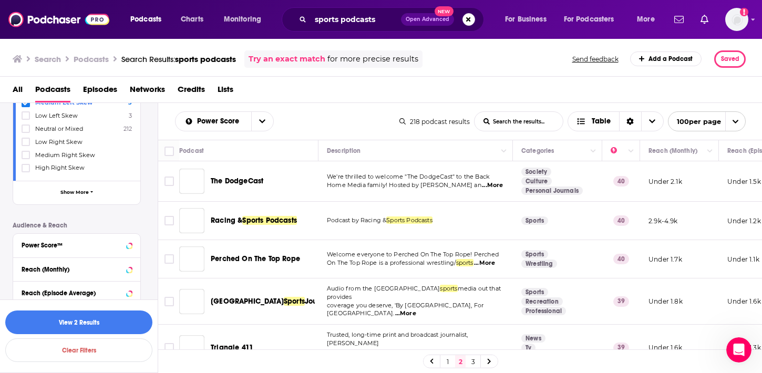
click at [26, 101] on div "Search Podcasts Search Results: sports podcasts Try an exact match for more pre…" at bounding box center [381, 205] width 762 height 335
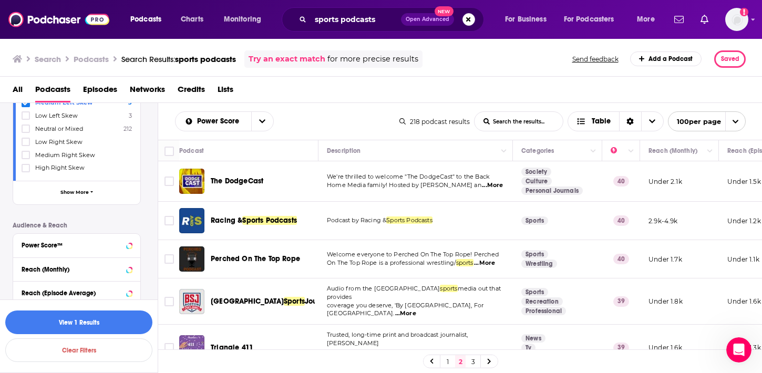
click at [26, 104] on icon at bounding box center [26, 103] width 6 height 6
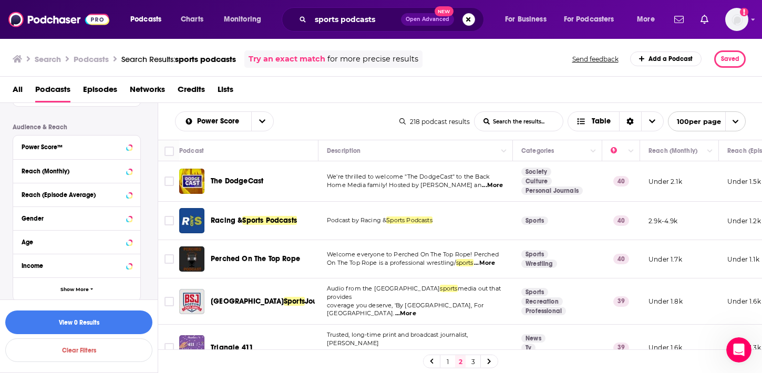
scroll to position [596, 0]
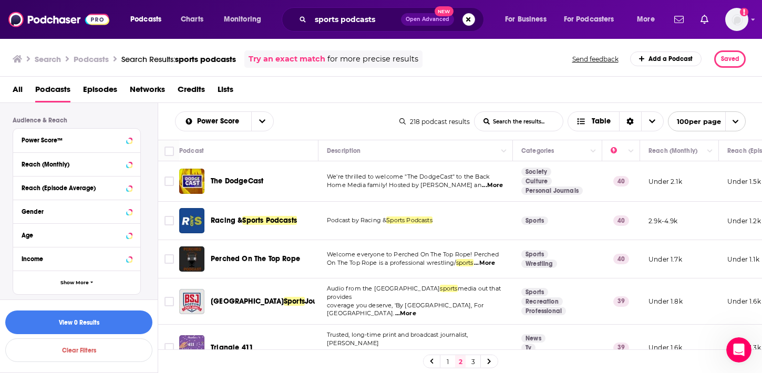
click at [320, 112] on div "Power Score List Search Input Search the results... Table" at bounding box center [287, 121] width 224 height 20
click at [127, 234] on icon at bounding box center [129, 235] width 5 height 8
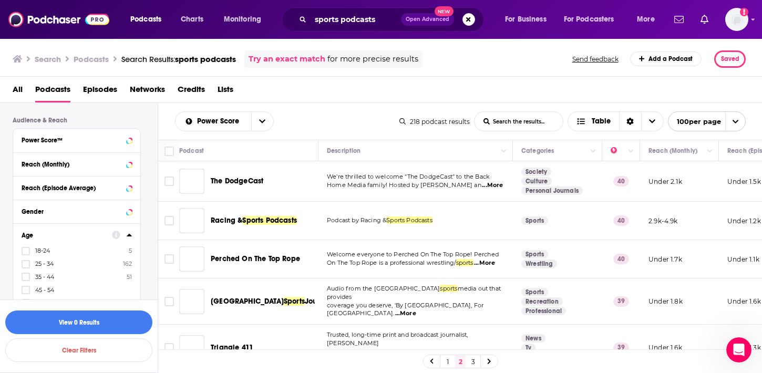
click at [127, 233] on icon at bounding box center [129, 235] width 5 height 8
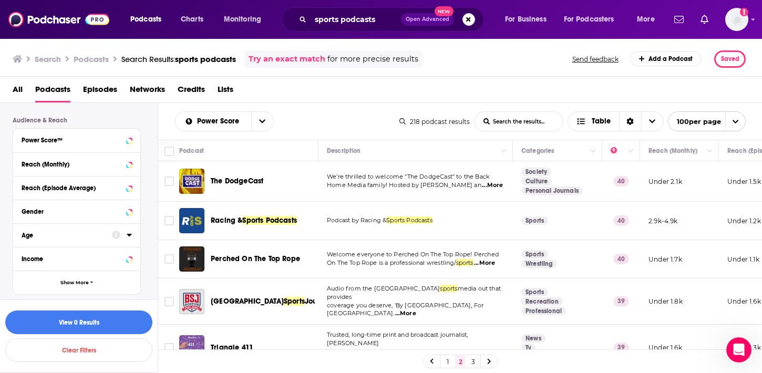
click at [127, 233] on icon at bounding box center [129, 235] width 5 height 8
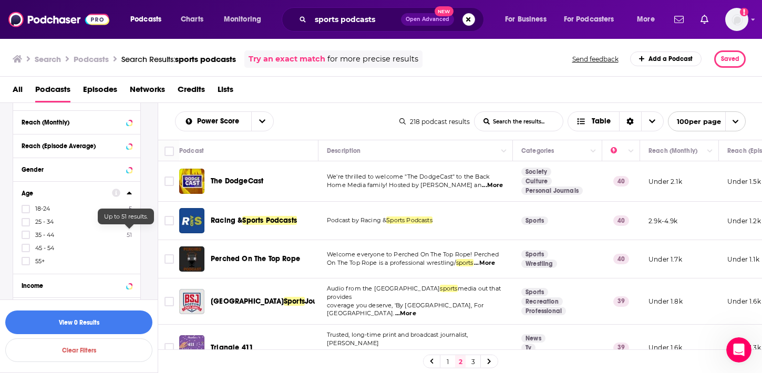
scroll to position [659, 0]
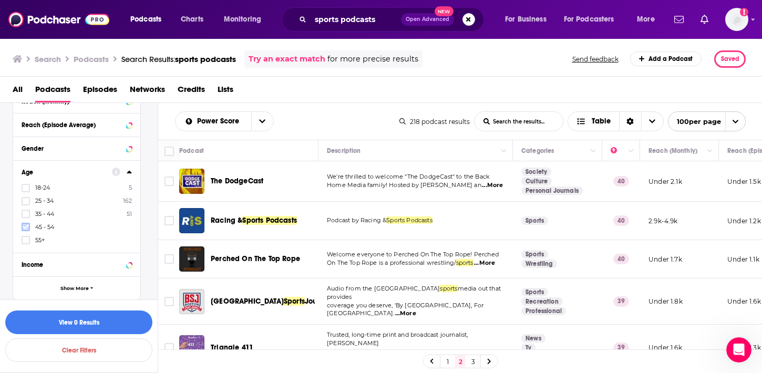
click at [22, 223] on label at bounding box center [26, 227] width 8 height 8
click at [23, 212] on icon at bounding box center [26, 214] width 6 height 5
click at [26, 211] on icon at bounding box center [26, 214] width 6 height 6
click at [25, 224] on icon at bounding box center [26, 227] width 6 height 6
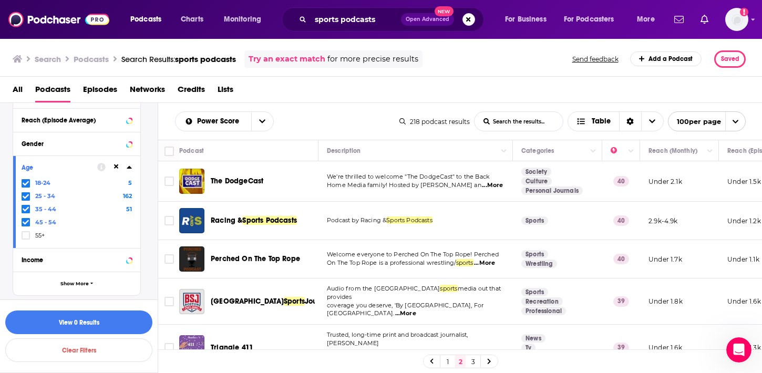
click at [443, 358] on link "1" at bounding box center [447, 361] width 11 height 13
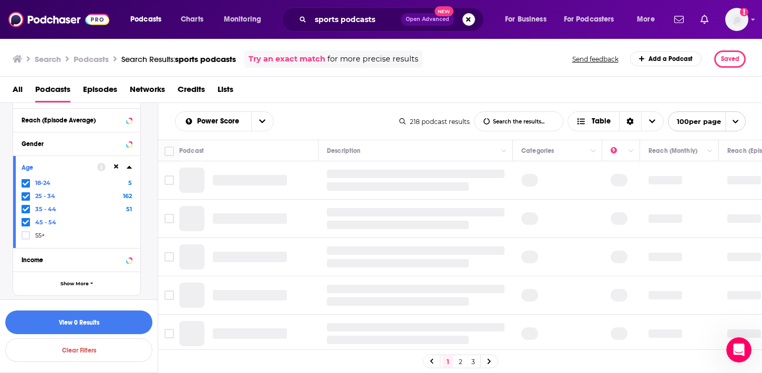
click at [446, 359] on link "1" at bounding box center [447, 361] width 11 height 13
drag, startPoint x: 486, startPoint y: 298, endPoint x: 586, endPoint y: 106, distance: 216.3
click at [554, 130] on div "Power Score List Search Input Search the results... Table 218 podcast results L…" at bounding box center [460, 271] width 604 height 336
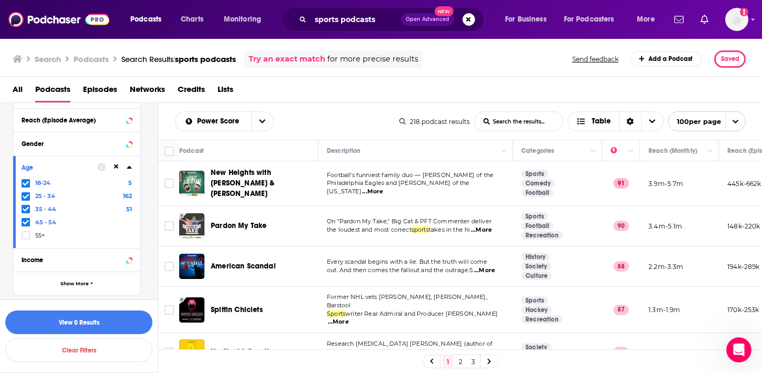
click at [383, 187] on span "...More" at bounding box center [372, 191] width 21 height 8
click at [410, 154] on icon "Move" at bounding box center [414, 150] width 13 height 13
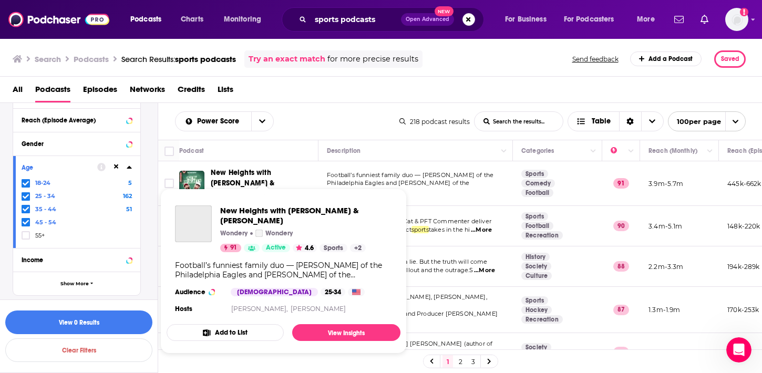
click at [275, 173] on span "New Heights with [PERSON_NAME] & [PERSON_NAME]" at bounding box center [243, 183] width 64 height 30
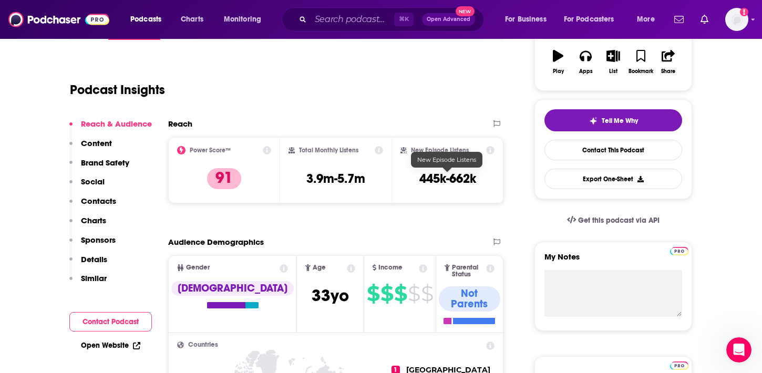
scroll to position [189, 0]
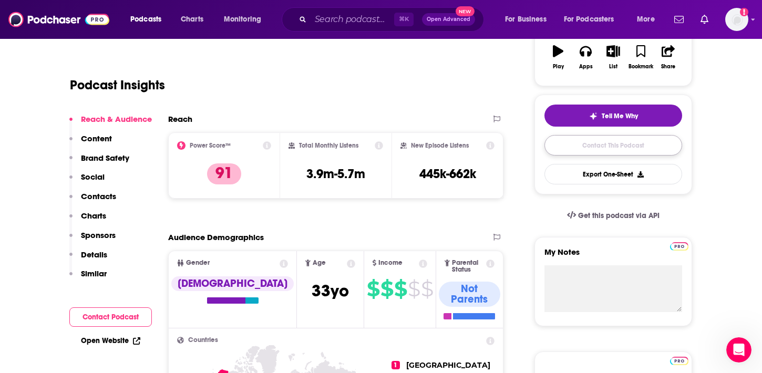
click at [598, 153] on link "Contact This Podcast" at bounding box center [613, 145] width 138 height 20
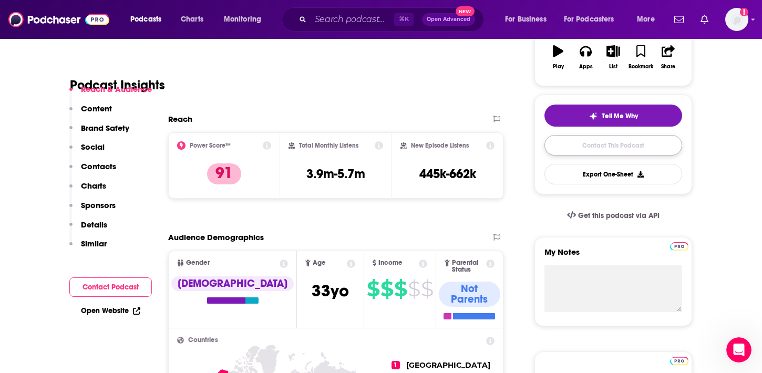
scroll to position [1372, 0]
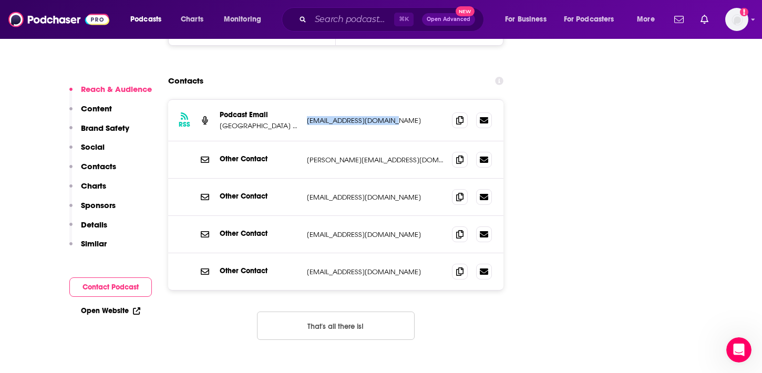
drag, startPoint x: 409, startPoint y: 50, endPoint x: 305, endPoint y: 48, distance: 104.0
click at [305, 100] on div "RSS Podcast Email New Heights with Jason and Travis Kelce Podcast Email NewHeig…" at bounding box center [335, 120] width 335 height 41
copy p "NewHeightshow@gmail.com"
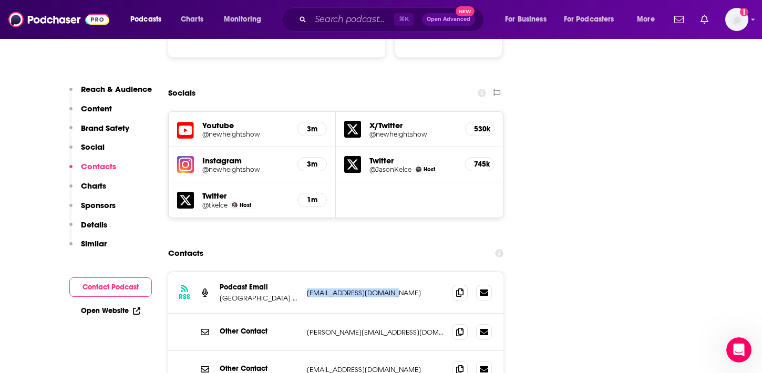
scroll to position [1204, 0]
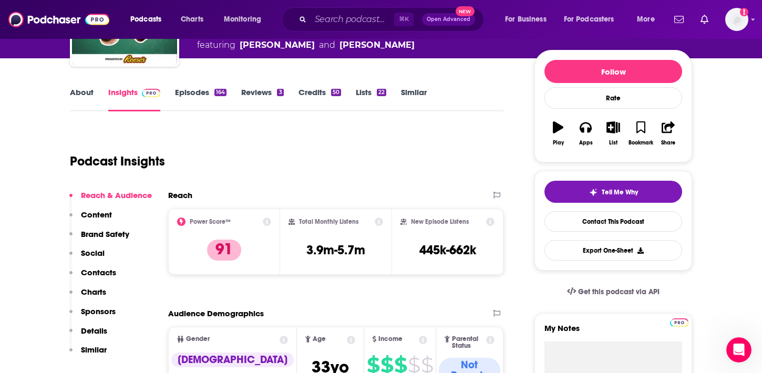
scroll to position [105, 0]
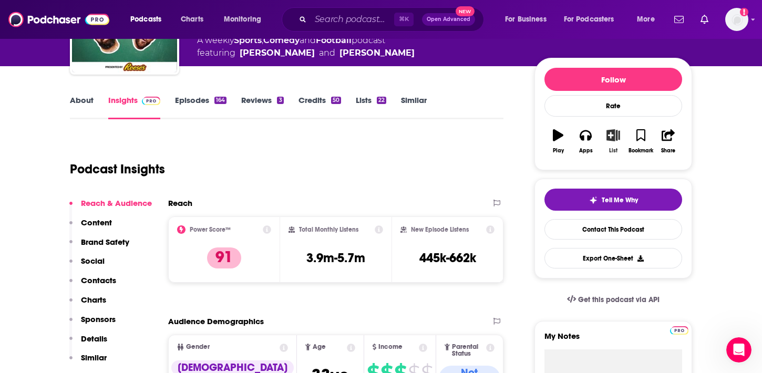
click at [611, 137] on icon "button" at bounding box center [612, 135] width 13 height 12
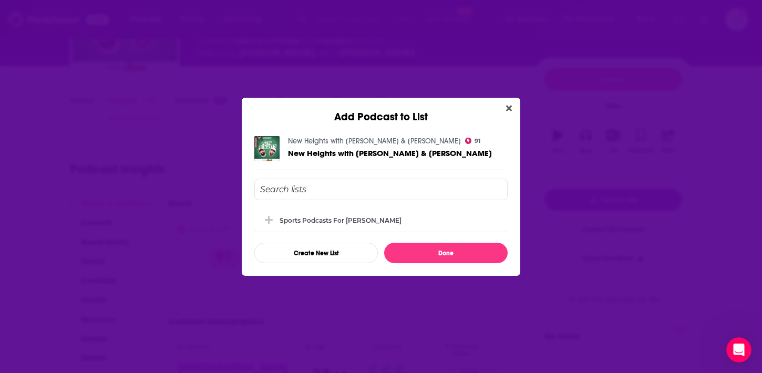
scroll to position [0, 0]
click at [385, 213] on div "Sports podcasts for [PERSON_NAME]" at bounding box center [380, 219] width 253 height 23
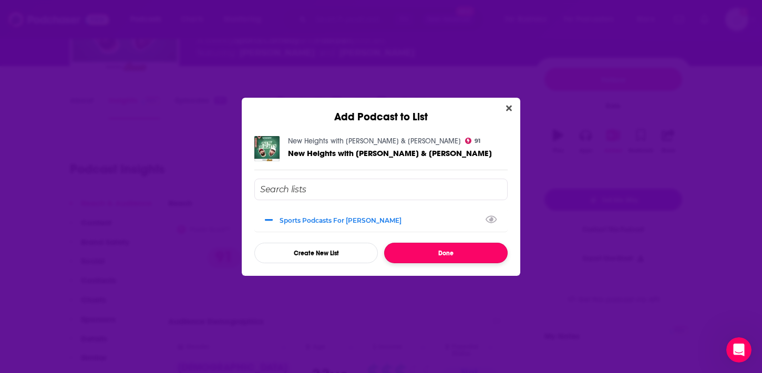
click at [417, 251] on button "Done" at bounding box center [445, 253] width 123 height 20
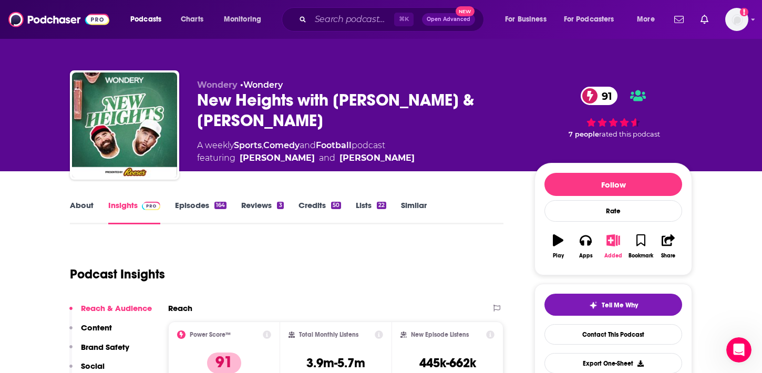
scroll to position [105, 0]
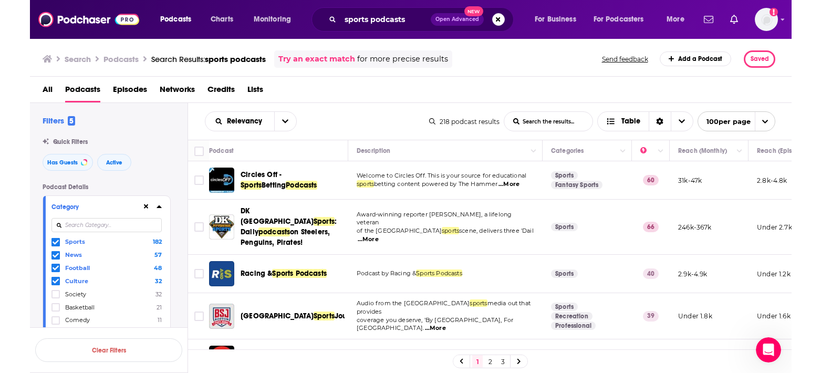
scroll to position [0, 3]
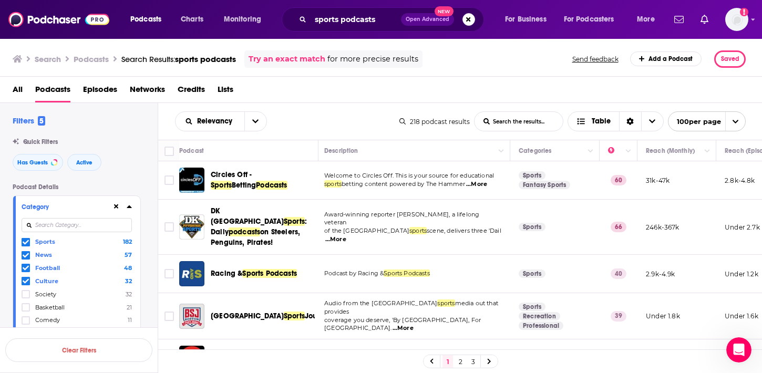
click at [294, 124] on div "Relevancy List Search Input Search the results... Table" at bounding box center [287, 121] width 224 height 20
click at [26, 255] on icon at bounding box center [26, 255] width 6 height 5
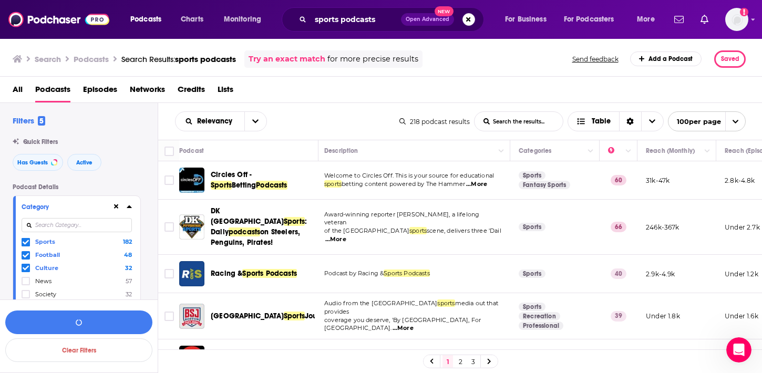
click at [25, 257] on icon at bounding box center [26, 255] width 6 height 6
click at [27, 254] on icon at bounding box center [26, 255] width 6 height 5
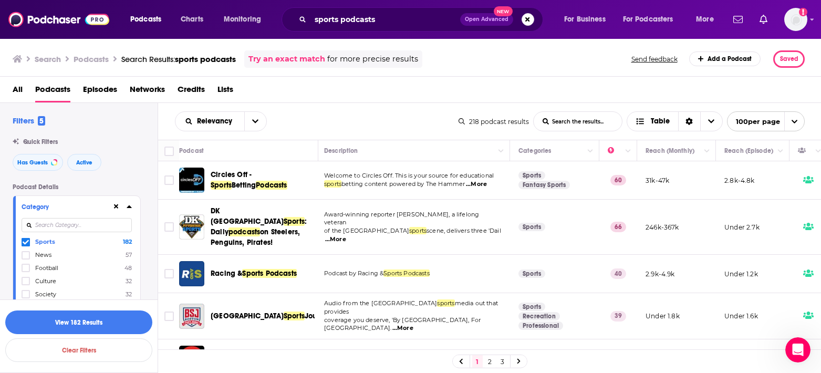
click at [576, 216] on td "Sports" at bounding box center [554, 227] width 89 height 55
click at [569, 194] on td "Sports Fantasy Sports" at bounding box center [554, 180] width 89 height 38
click at [57, 316] on button "View 182 Results" at bounding box center [78, 322] width 147 height 24
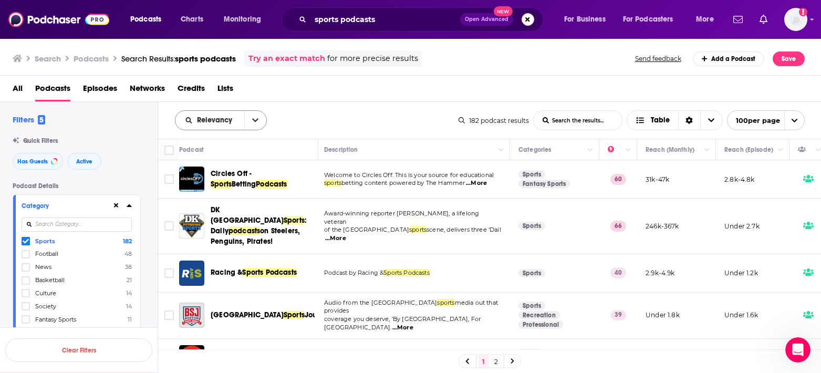
click at [253, 118] on icon "open menu" at bounding box center [255, 120] width 6 height 7
click at [220, 205] on div "Power Score" at bounding box center [221, 210] width 92 height 18
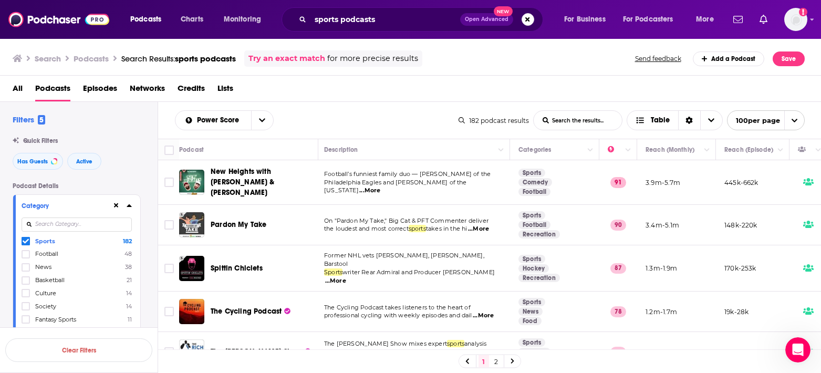
click at [488, 226] on span "...More" at bounding box center [478, 229] width 21 height 8
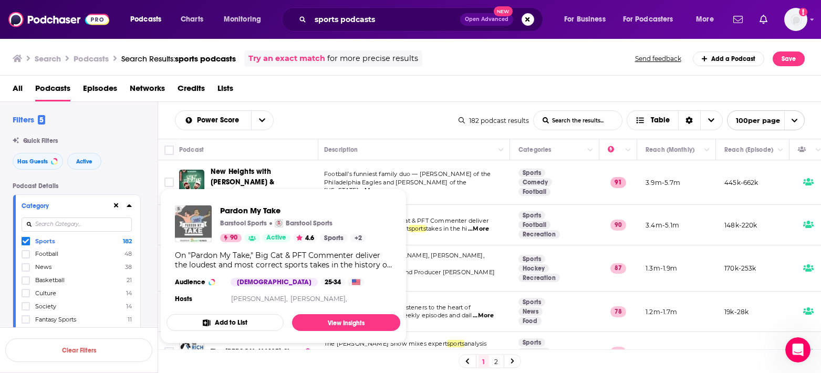
click at [188, 221] on img "Pardon My Take" at bounding box center [193, 223] width 37 height 37
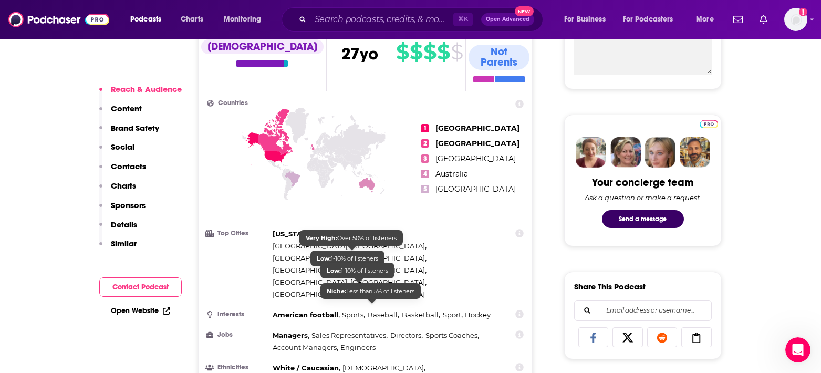
scroll to position [462, 0]
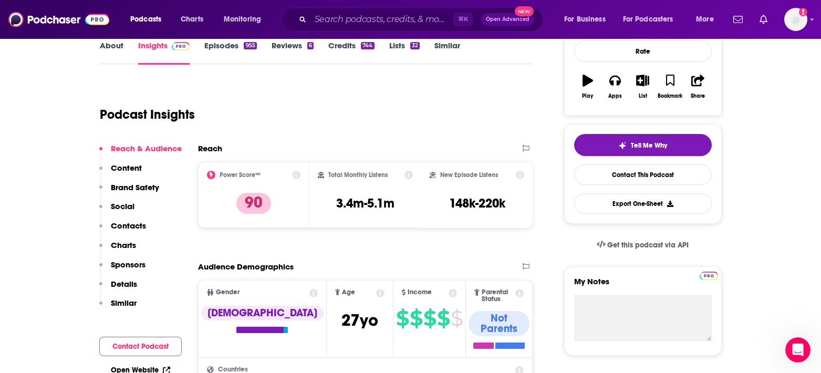
scroll to position [147, 0]
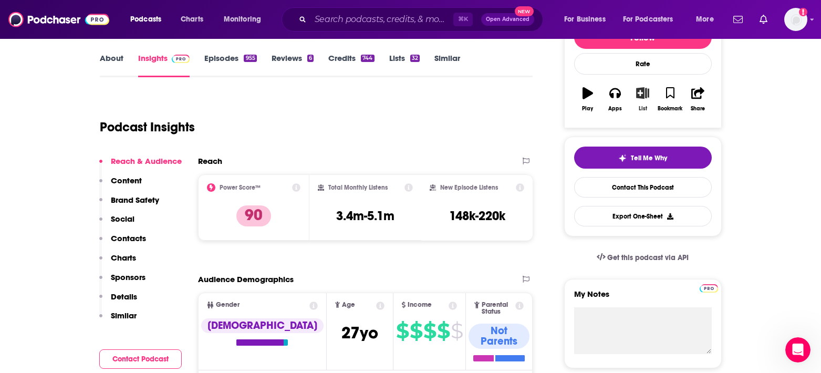
click at [647, 95] on icon "button" at bounding box center [642, 93] width 13 height 12
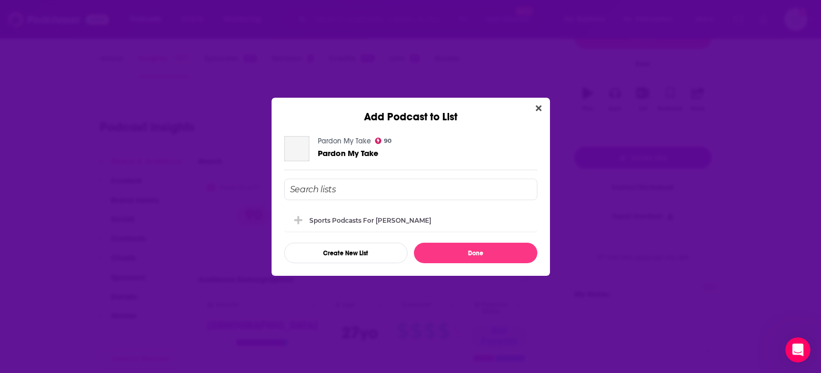
scroll to position [0, 0]
click at [487, 228] on div "Sports podcasts for [PERSON_NAME]" at bounding box center [410, 219] width 253 height 23
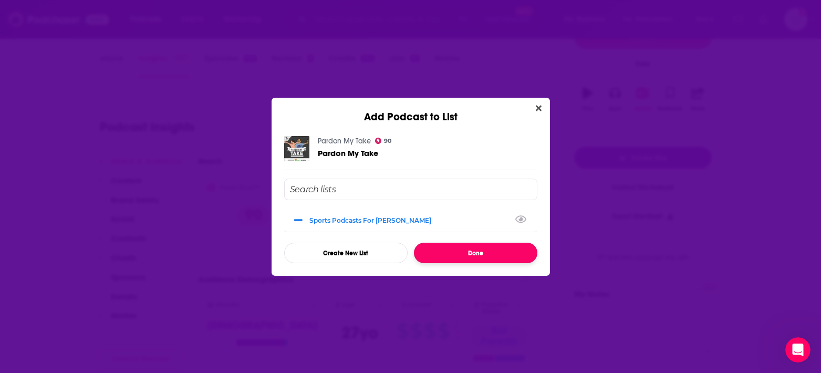
click at [480, 249] on button "Done" at bounding box center [475, 253] width 123 height 20
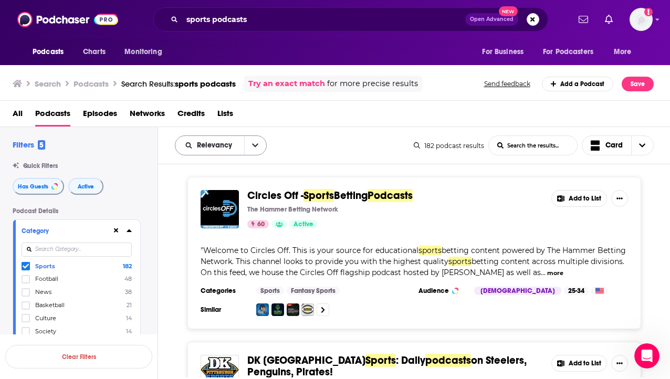
click at [252, 145] on icon "open menu" at bounding box center [255, 145] width 6 height 7
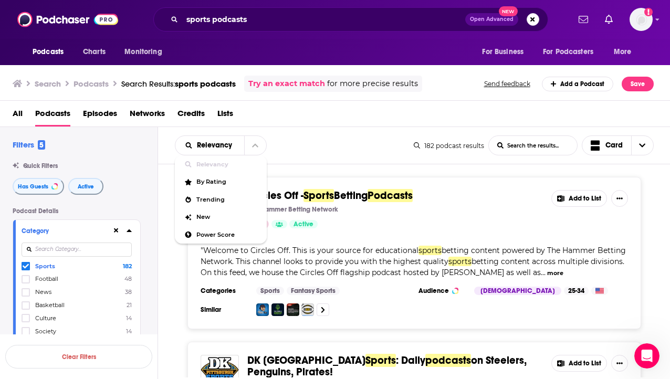
click at [108, 184] on div "Has Guests Active" at bounding box center [85, 186] width 145 height 17
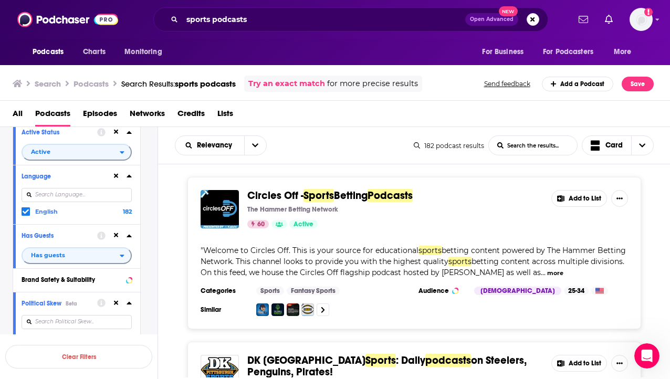
scroll to position [273, 0]
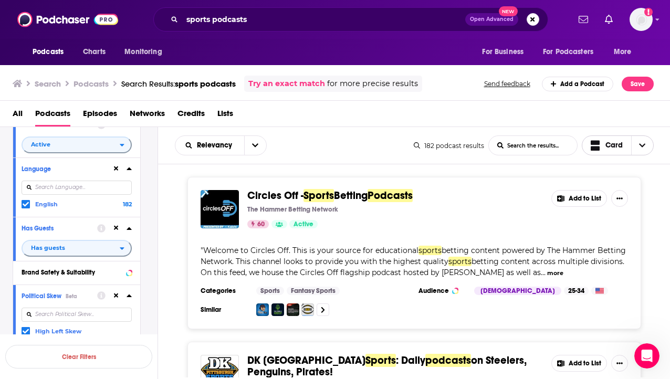
click at [633, 148] on span "Choose View" at bounding box center [642, 145] width 22 height 19
click at [609, 198] on span "Table" at bounding box center [624, 200] width 42 height 6
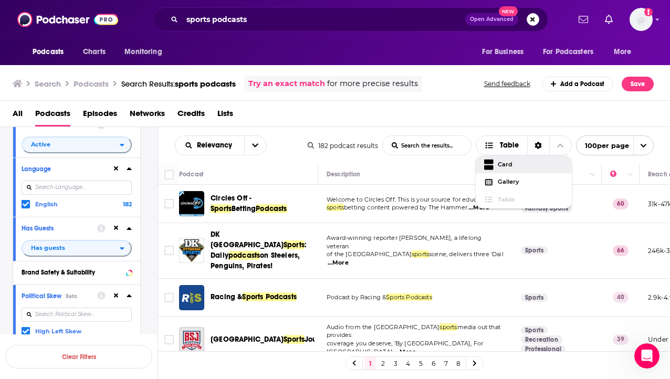
click at [380, 363] on link "2" at bounding box center [383, 363] width 11 height 13
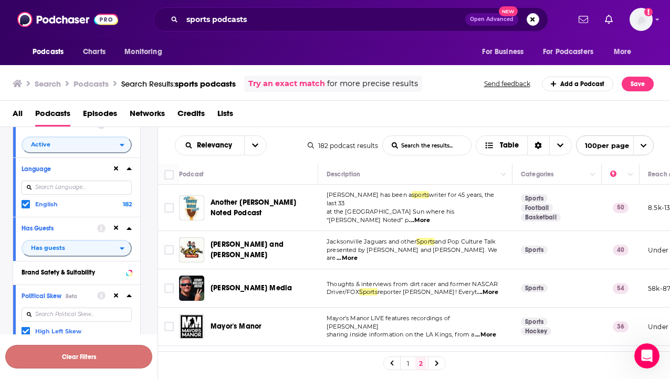
click at [68, 348] on button "Clear Filters" at bounding box center [78, 357] width 147 height 24
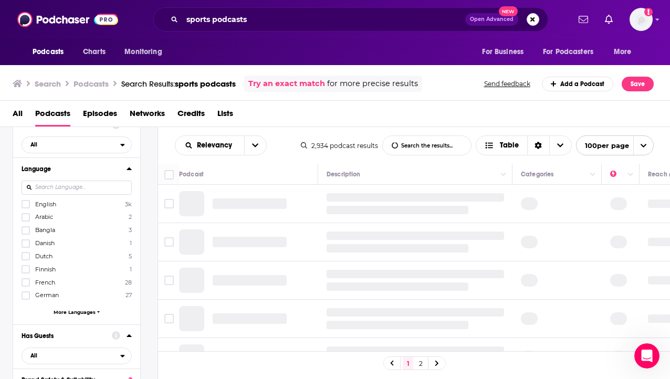
click at [65, 203] on label "English 3k" at bounding box center [77, 204] width 110 height 9
click at [26, 207] on input "multiSelectOption-en-0" at bounding box center [26, 207] width 0 height 0
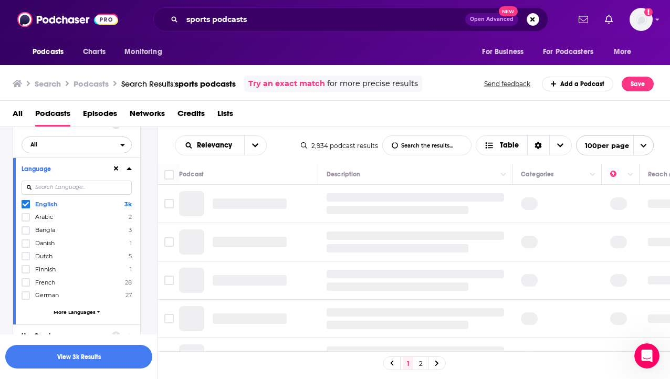
click at [117, 145] on span "All" at bounding box center [71, 145] width 98 height 14
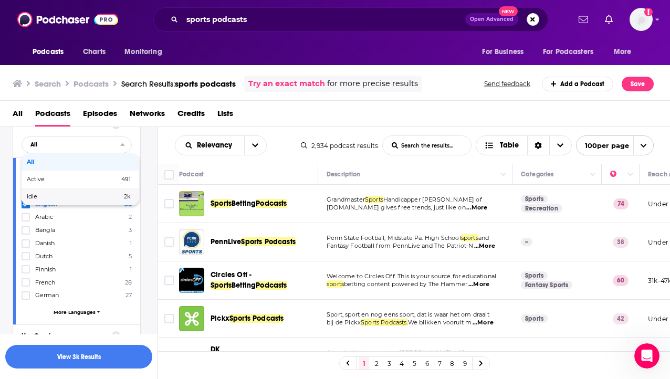
click at [146, 292] on div "Podcast Details Category Sports 2k News 529 Culture 306 Society 306 Football 22…" at bounding box center [85, 341] width 145 height 815
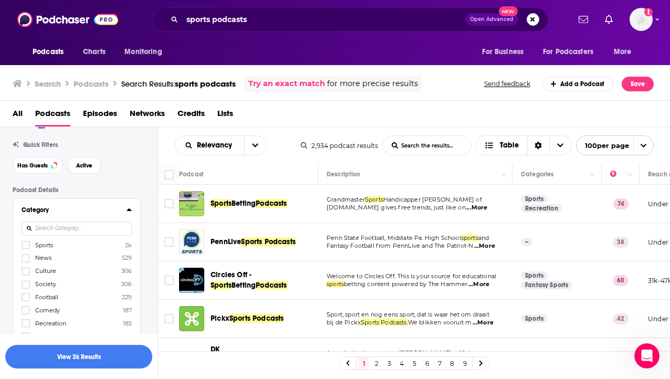
scroll to position [42, 0]
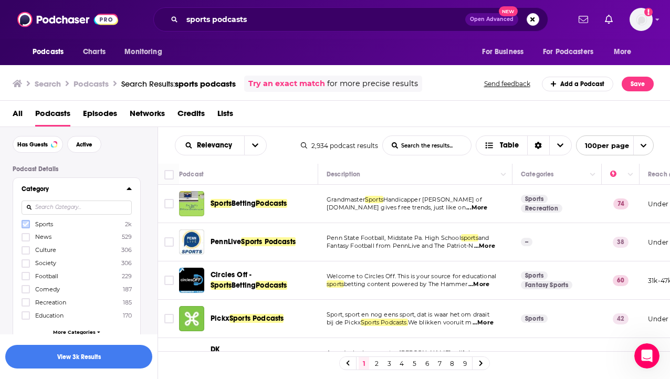
click at [23, 227] on icon at bounding box center [26, 224] width 6 height 6
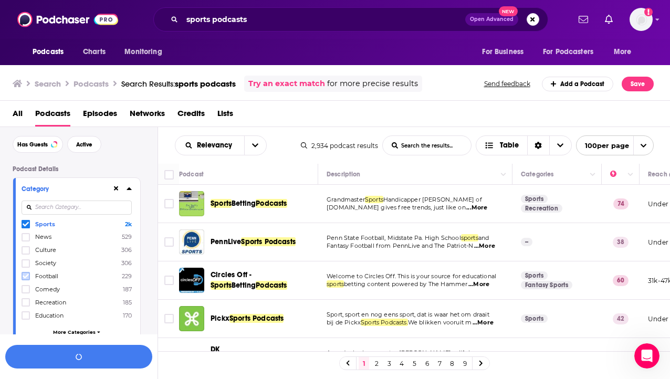
click at [25, 274] on icon at bounding box center [26, 276] width 6 height 6
click at [256, 146] on icon "open menu" at bounding box center [255, 146] width 6 height 4
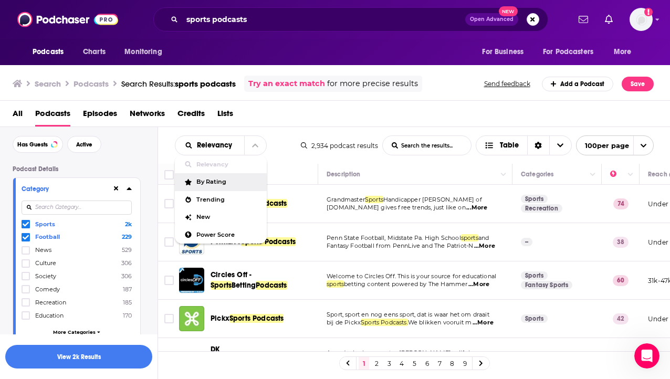
click at [241, 178] on div "By Rating" at bounding box center [221, 182] width 92 height 18
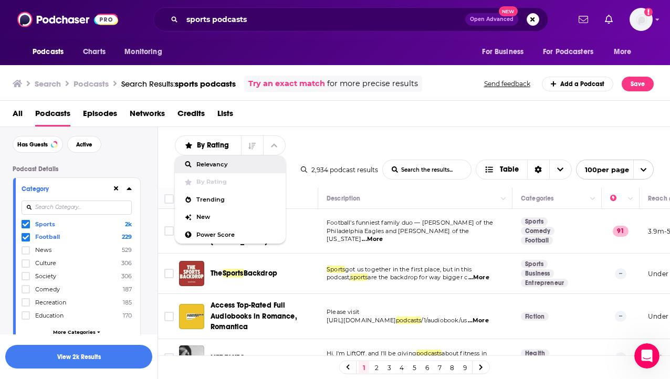
click at [376, 164] on div "2,934 podcast results List Search Input Search the results... Table 100 per page" at bounding box center [477, 170] width 353 height 20
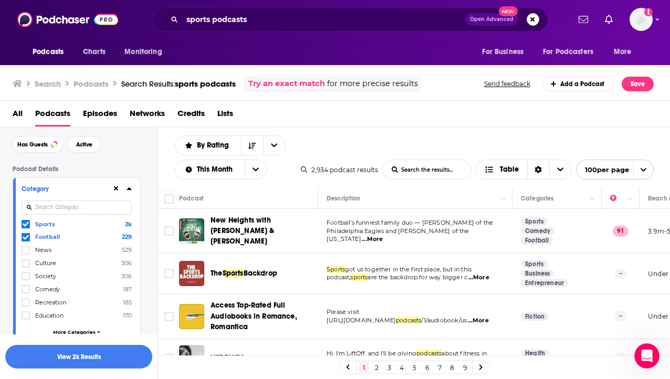
click at [370, 223] on span "Football’s funniest family duo — [PERSON_NAME] of the" at bounding box center [410, 222] width 166 height 7
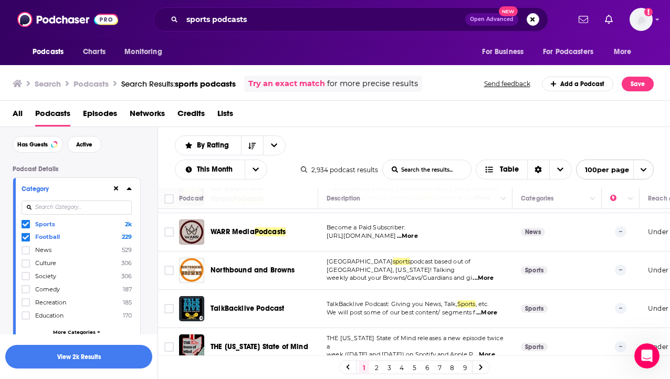
scroll to position [210, 0]
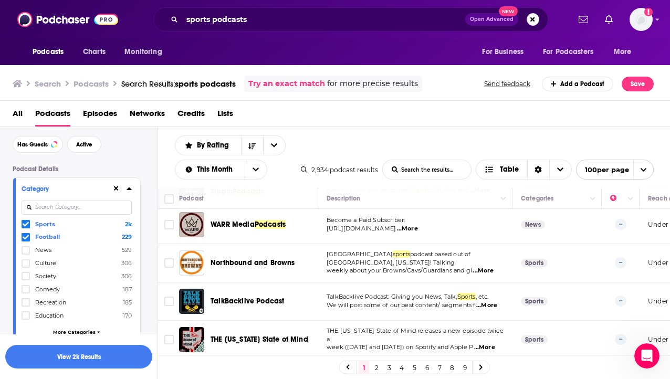
click at [500, 301] on p "We will post some of our best content/ segments f ...More" at bounding box center [415, 305] width 177 height 8
click at [492, 301] on span "...More" at bounding box center [486, 305] width 21 height 8
click at [306, 308] on div "TalkBacklive Podcast" at bounding box center [265, 301] width 109 height 25
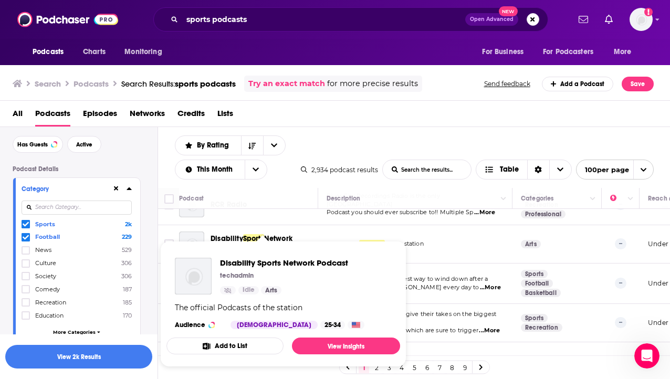
scroll to position [609, 0]
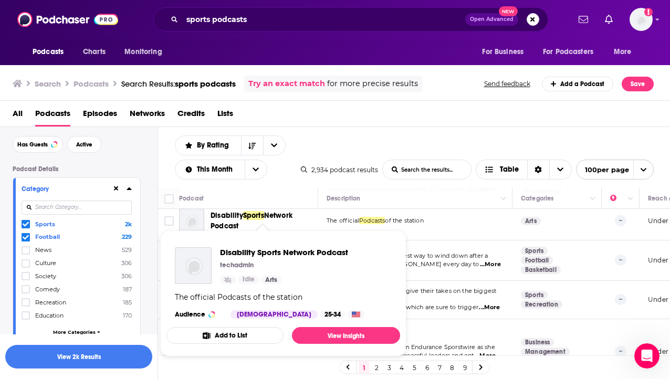
click at [439, 306] on td "Will and [PERSON_NAME] give their takes on the biggest topics in the sporting w…" at bounding box center [415, 300] width 194 height 38
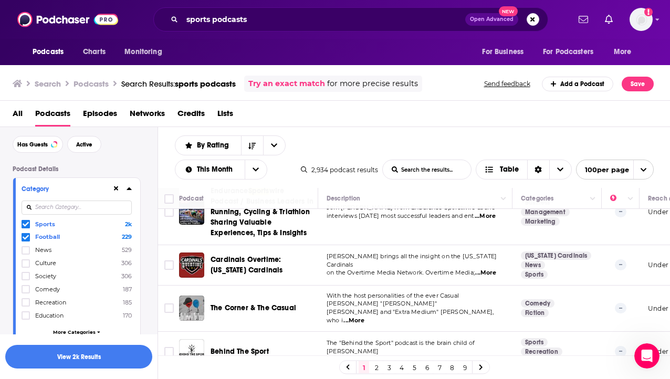
scroll to position [756, 0]
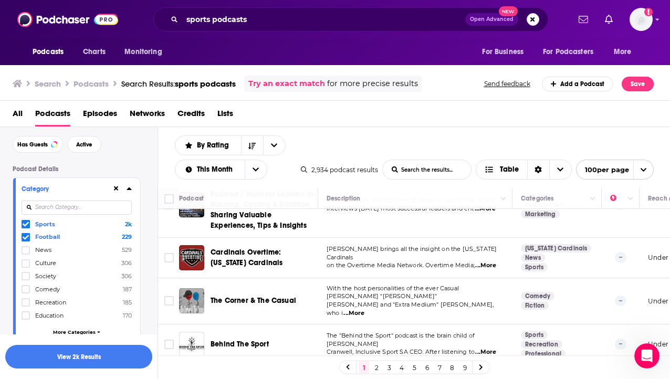
click at [378, 368] on link "2" at bounding box center [376, 367] width 11 height 13
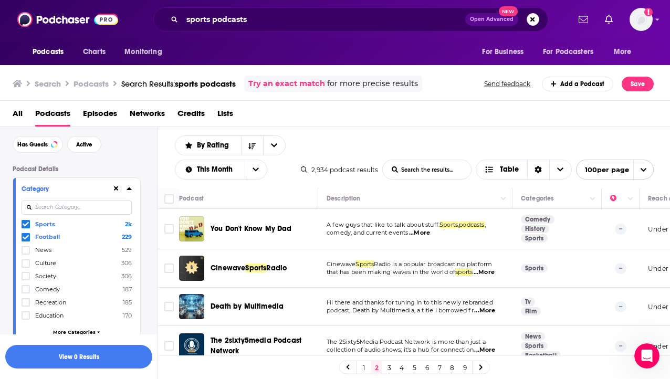
click at [316, 320] on td "Death by Multimedia" at bounding box center [248, 307] width 139 height 38
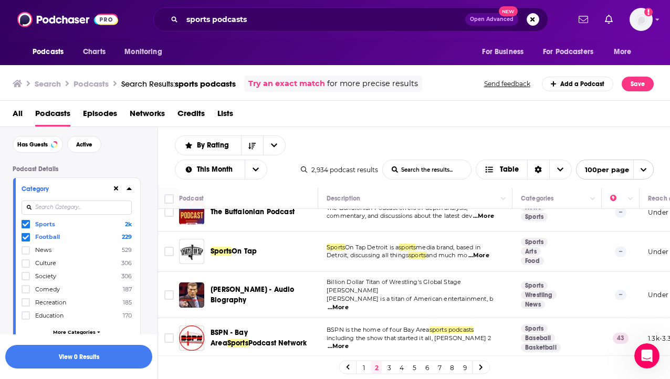
scroll to position [294, 0]
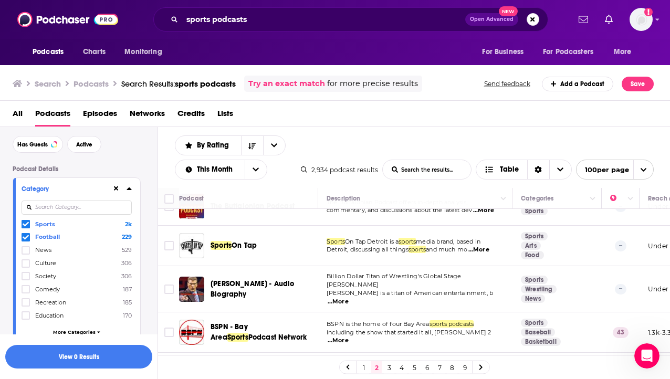
click at [488, 252] on span "...More" at bounding box center [478, 250] width 21 height 8
click at [297, 252] on div "Sports On Tap" at bounding box center [265, 245] width 109 height 25
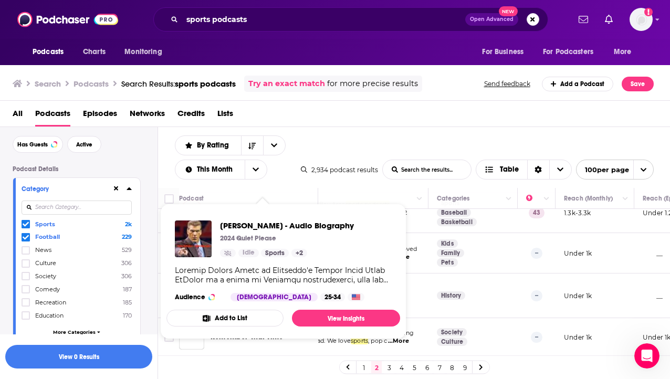
scroll to position [420, 84]
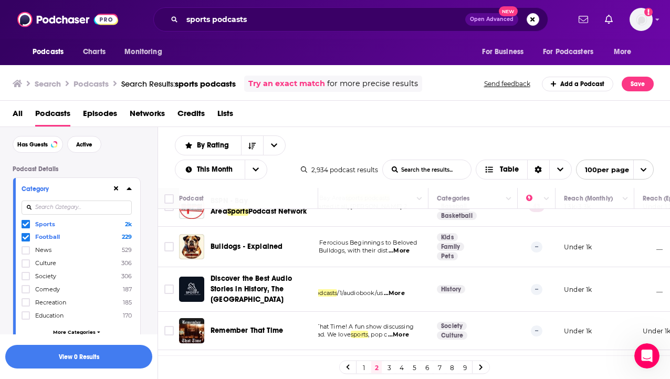
click at [494, 278] on td "History" at bounding box center [473, 289] width 89 height 45
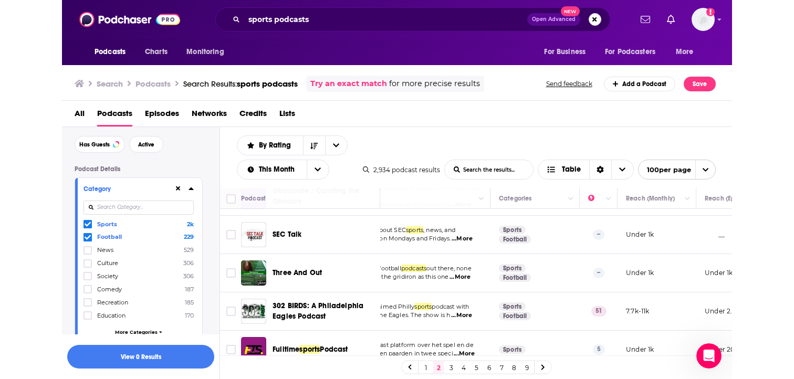
scroll to position [1387, 84]
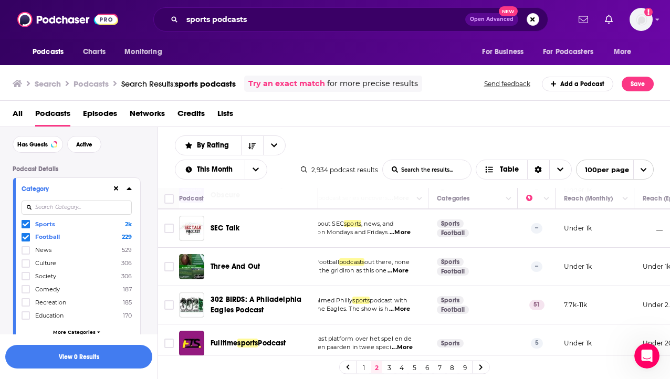
click at [398, 297] on span "podcast with" at bounding box center [388, 300] width 37 height 7
click at [400, 305] on span "...More" at bounding box center [399, 309] width 21 height 8
click at [385, 305] on span "a particular emphasis on the Eagles. The show is h" at bounding box center [316, 308] width 146 height 7
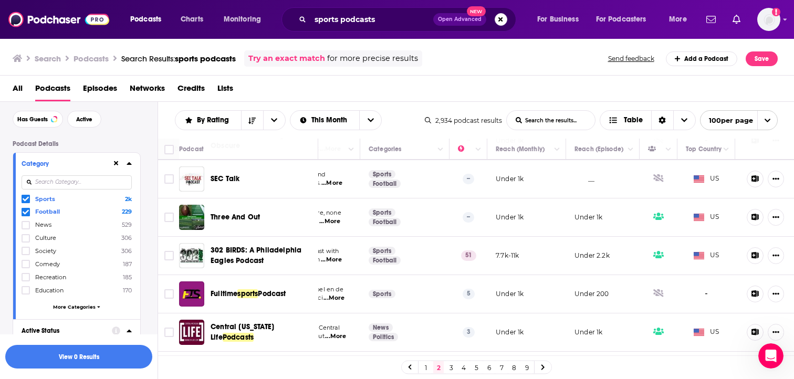
scroll to position [1387, 153]
click at [169, 251] on input "Toggle select row" at bounding box center [168, 255] width 9 height 9
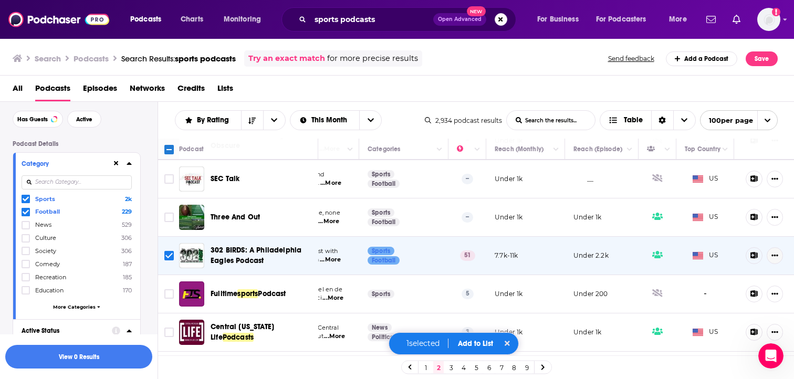
click at [776, 252] on icon "Show More Button" at bounding box center [775, 255] width 7 height 7
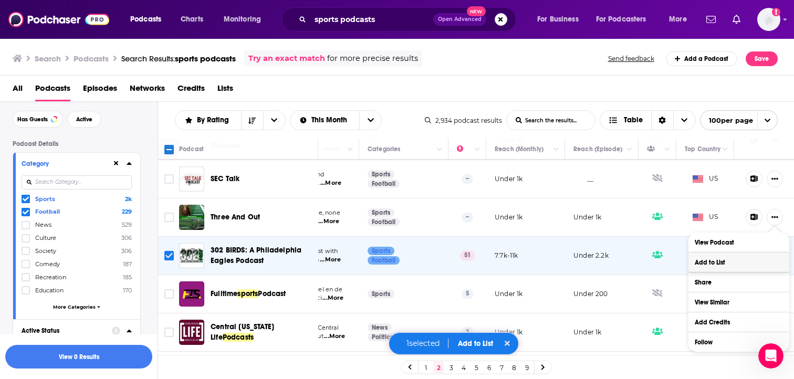
click at [733, 262] on button "Add to List" at bounding box center [739, 262] width 101 height 19
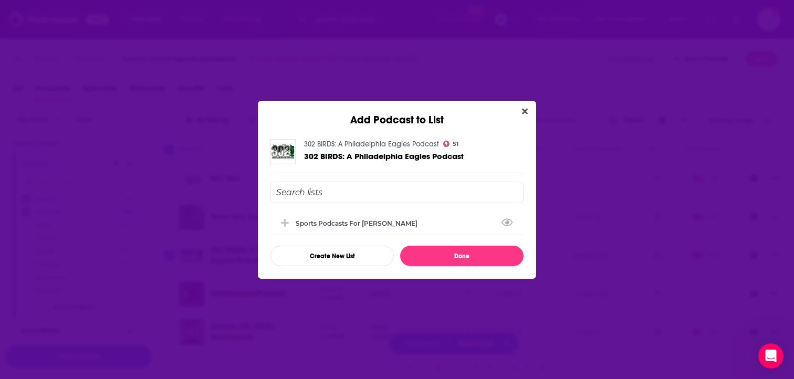
click at [469, 199] on input "Add Podcast To List" at bounding box center [396, 193] width 253 height 22
click at [446, 222] on div "Sports podcasts for [PERSON_NAME]" at bounding box center [396, 222] width 253 height 23
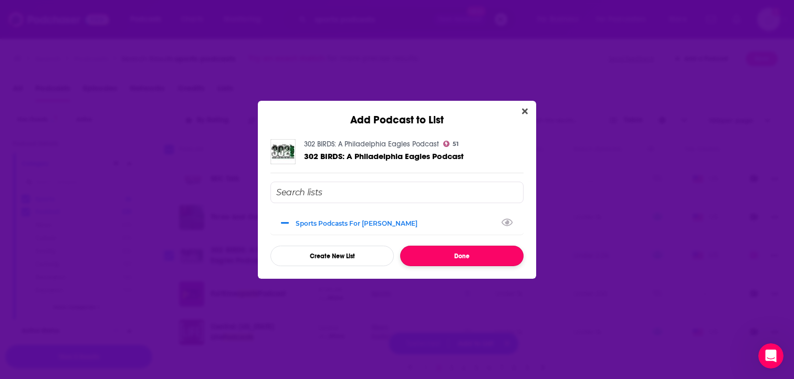
click at [449, 253] on button "Done" at bounding box center [461, 256] width 123 height 20
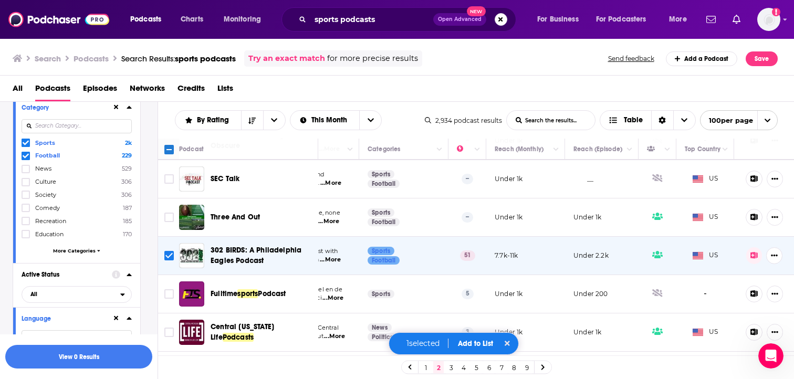
scroll to position [105, 0]
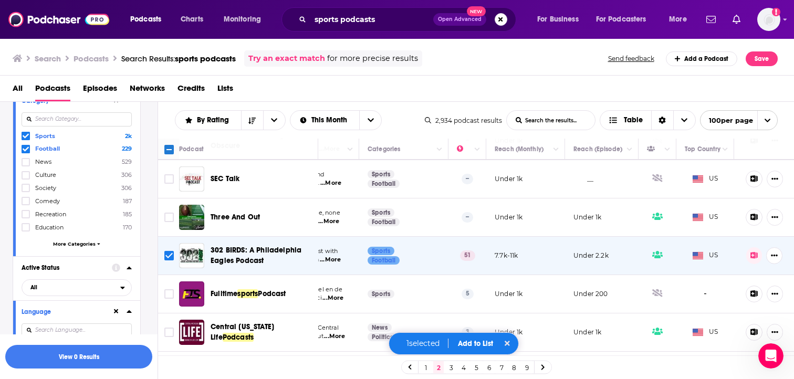
click at [164, 279] on td at bounding box center [168, 294] width 21 height 38
click at [167, 249] on icon "Toggle select row" at bounding box center [169, 255] width 13 height 13
click at [167, 251] on input "Toggle select row" at bounding box center [168, 255] width 9 height 9
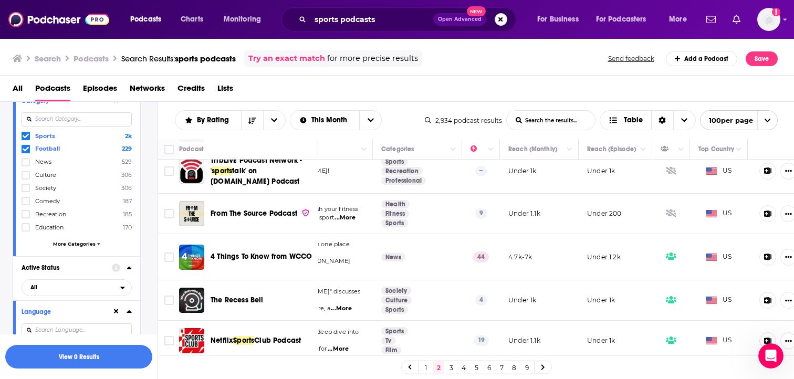
scroll to position [2416, 126]
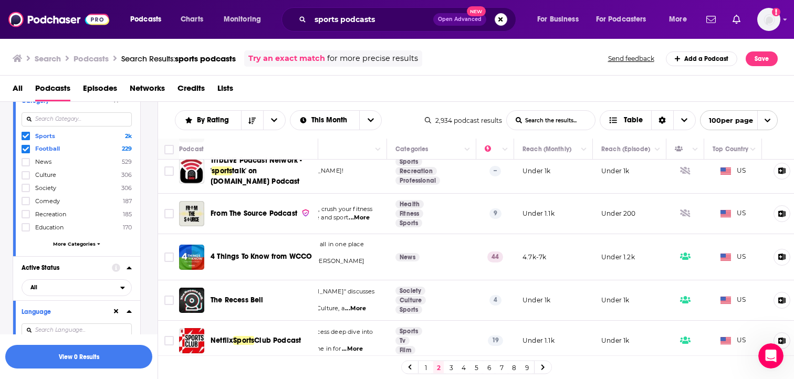
click at [361, 345] on span "...More" at bounding box center [352, 349] width 21 height 8
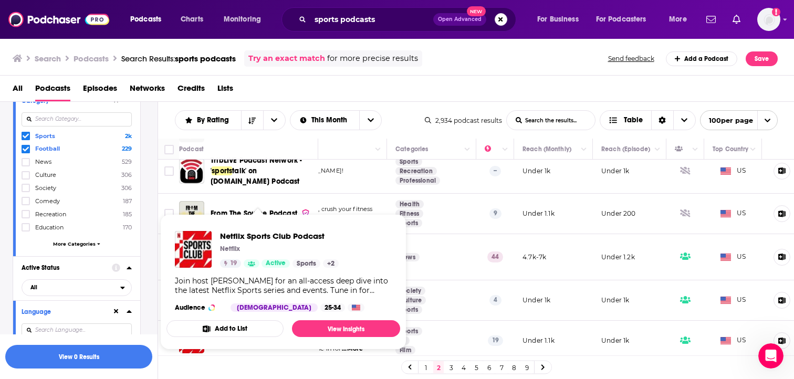
click at [318, 212] on span "Netflix Sports Club Podcast Netflix 19 Active Sports + 2 Join host [PERSON_NAME…" at bounding box center [283, 282] width 246 height 148
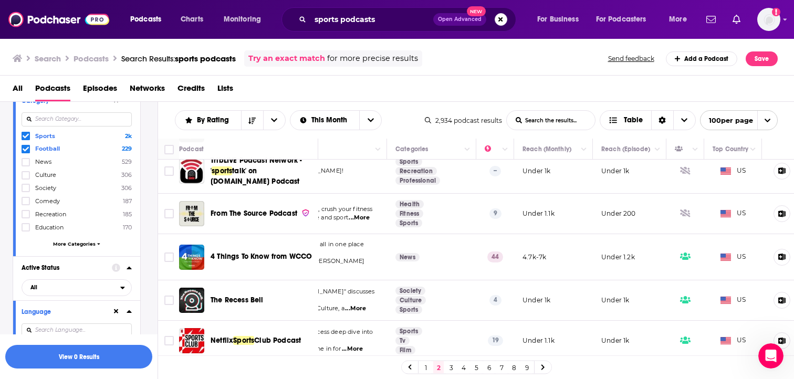
scroll to position [2416, 123]
click at [783, 338] on icon at bounding box center [785, 341] width 8 height 7
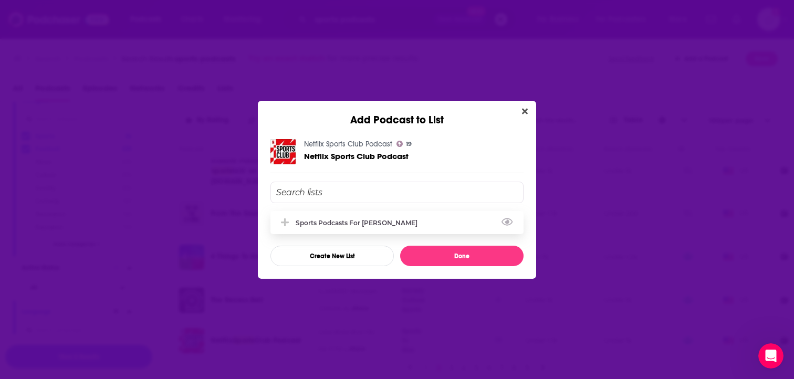
click at [456, 222] on div "Sports podcasts for [PERSON_NAME]" at bounding box center [396, 222] width 253 height 23
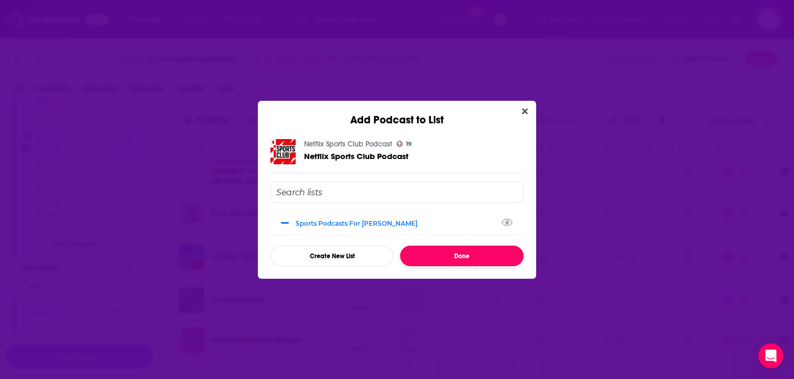
click at [456, 255] on button "Done" at bounding box center [461, 256] width 123 height 20
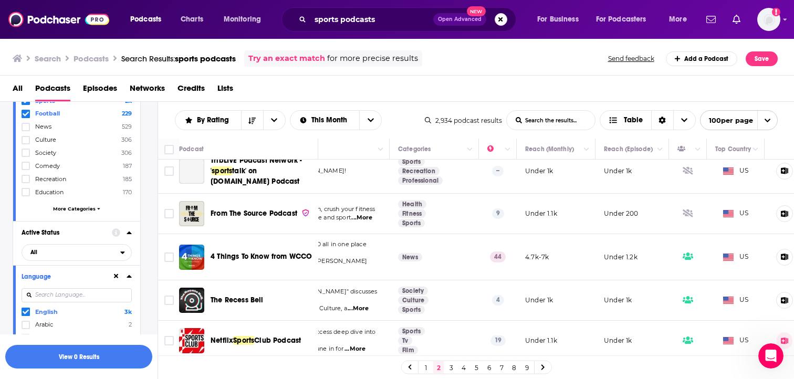
scroll to position [147, 0]
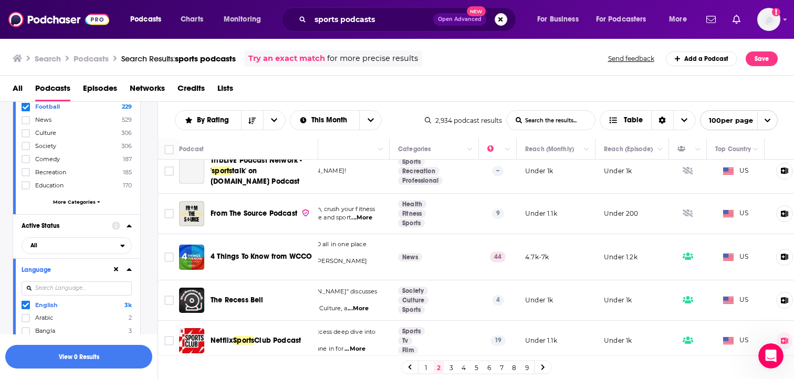
click at [270, 321] on td "Netflix Sports Club Podcast" at bounding box center [248, 341] width 139 height 40
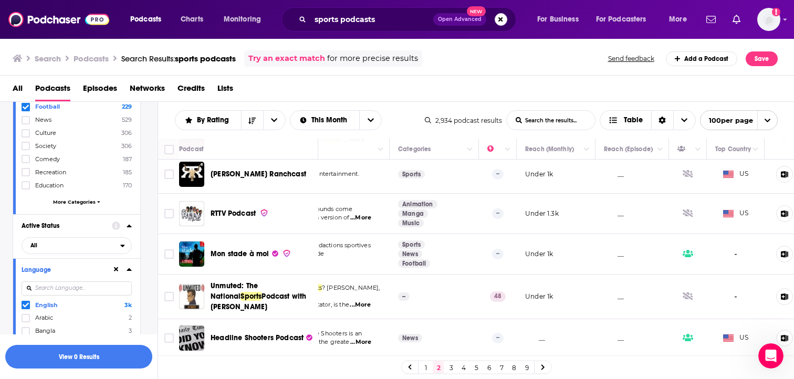
scroll to position [2668, 123]
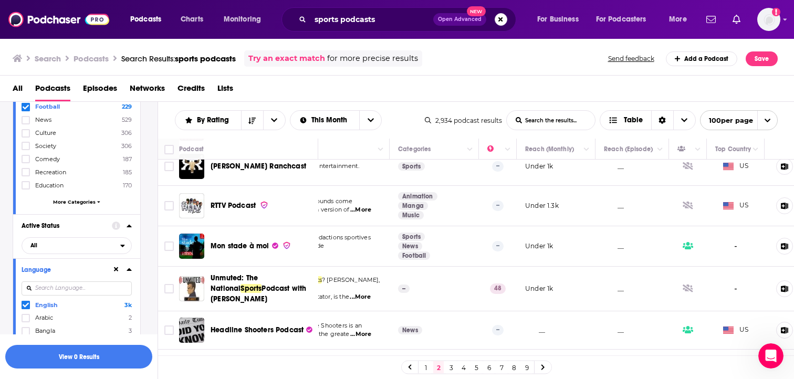
click at [368, 293] on span "...More" at bounding box center [360, 297] width 21 height 8
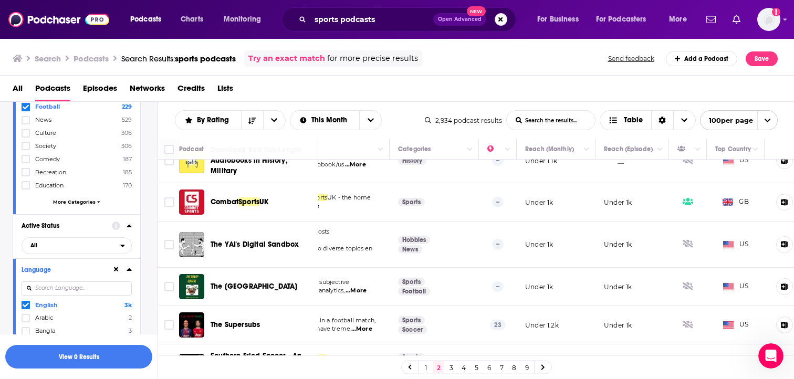
scroll to position [3756, 123]
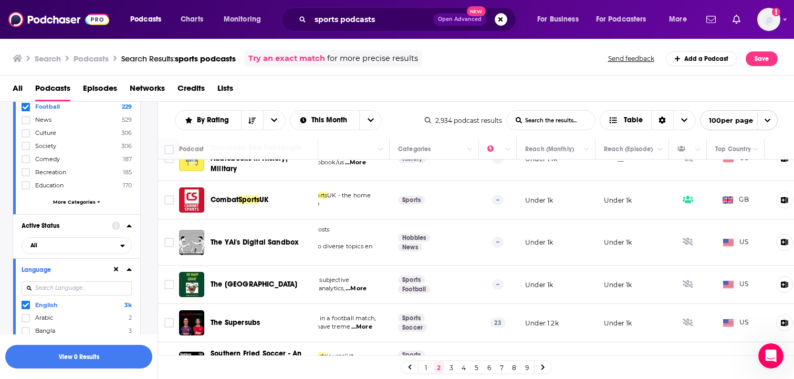
click at [451, 364] on link "3" at bounding box center [451, 367] width 11 height 13
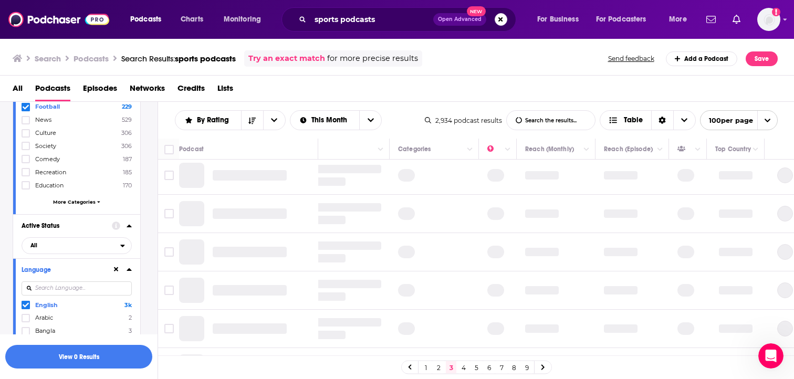
scroll to position [0, 123]
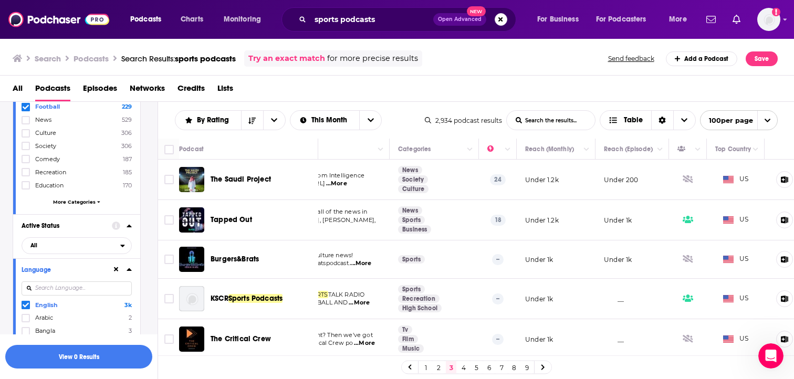
click at [298, 347] on div "The Critical Crew" at bounding box center [265, 339] width 109 height 25
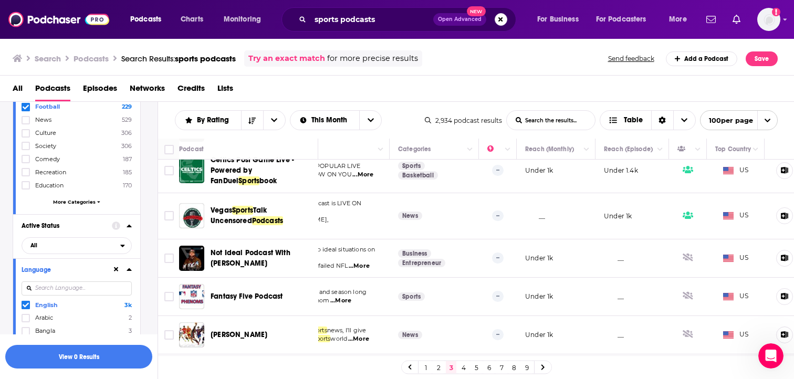
scroll to position [2374, 123]
